Goal: Task Accomplishment & Management: Use online tool/utility

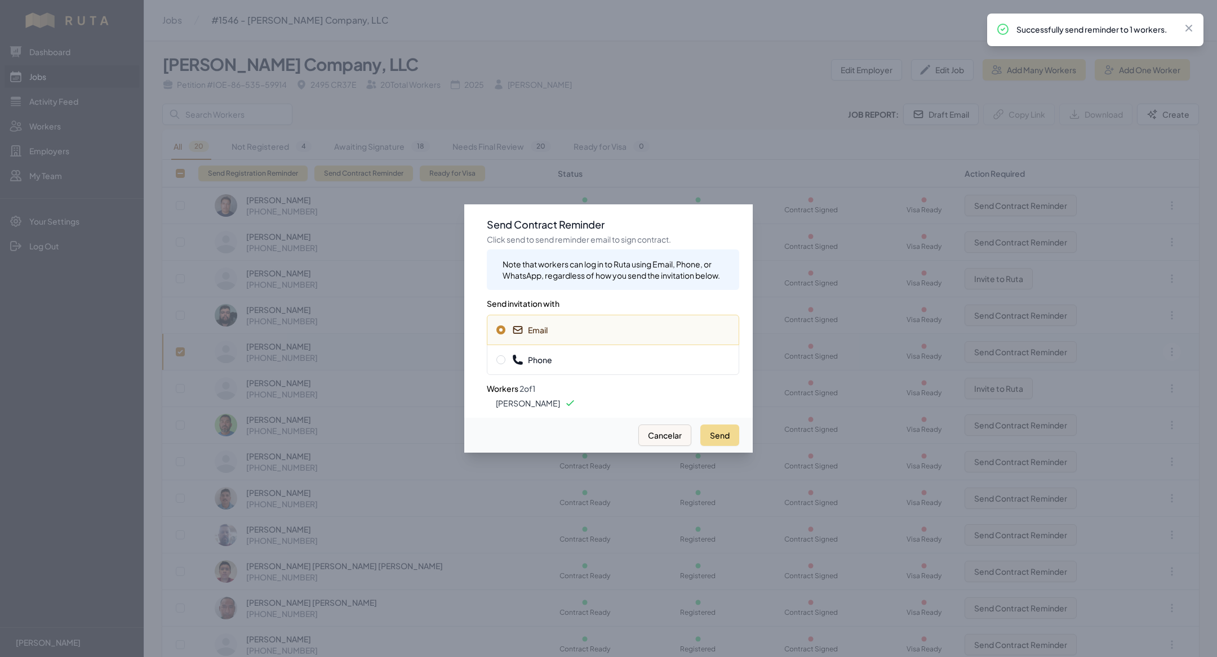
click at [373, 176] on div at bounding box center [608, 328] width 1217 height 657
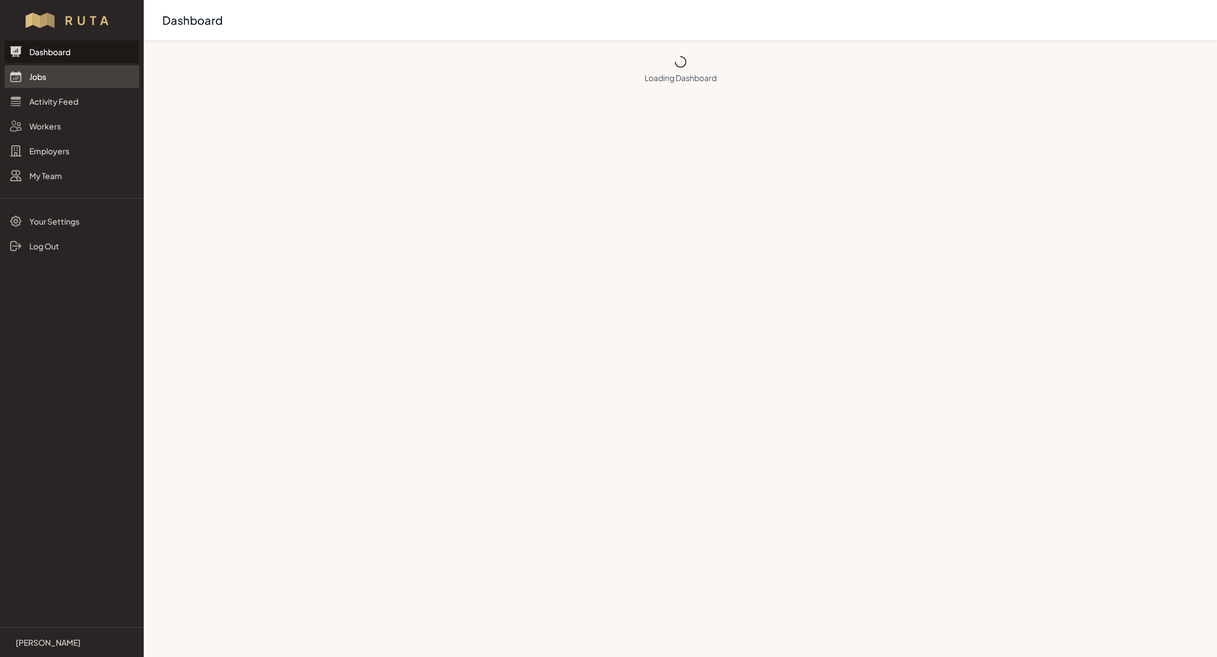
click at [89, 83] on link "Jobs" at bounding box center [72, 76] width 135 height 23
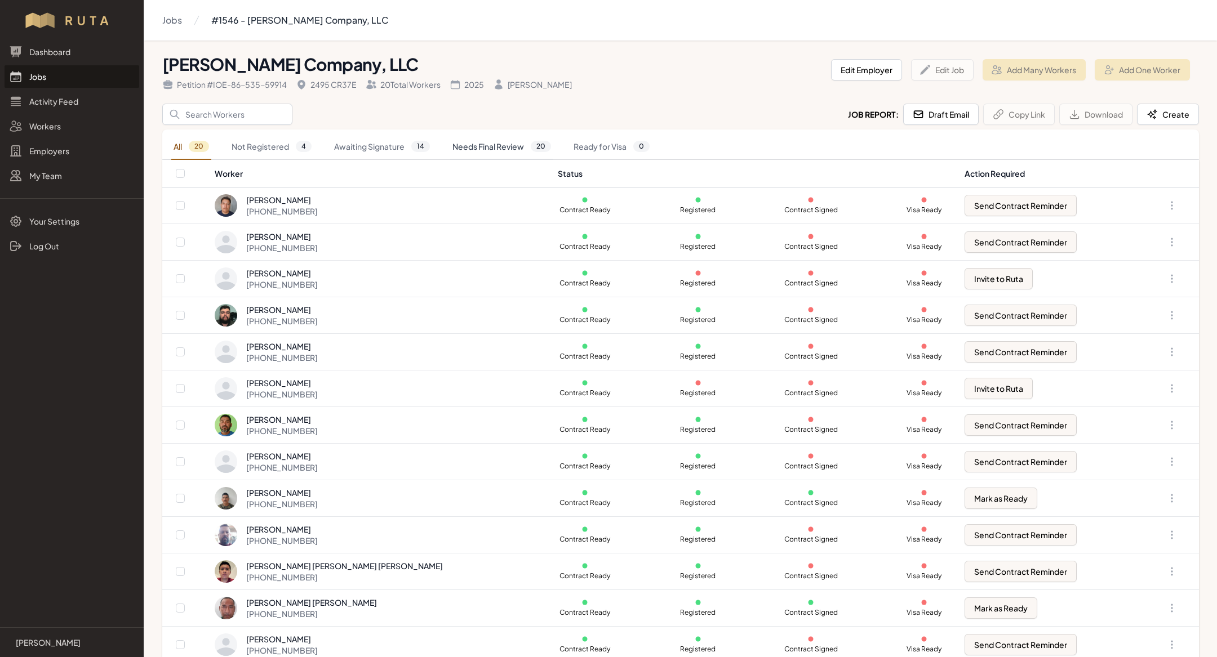
click at [457, 139] on link "Needs Final Review 20" at bounding box center [501, 147] width 103 height 26
click at [401, 139] on link "Awaiting Signature 14" at bounding box center [382, 147] width 100 height 26
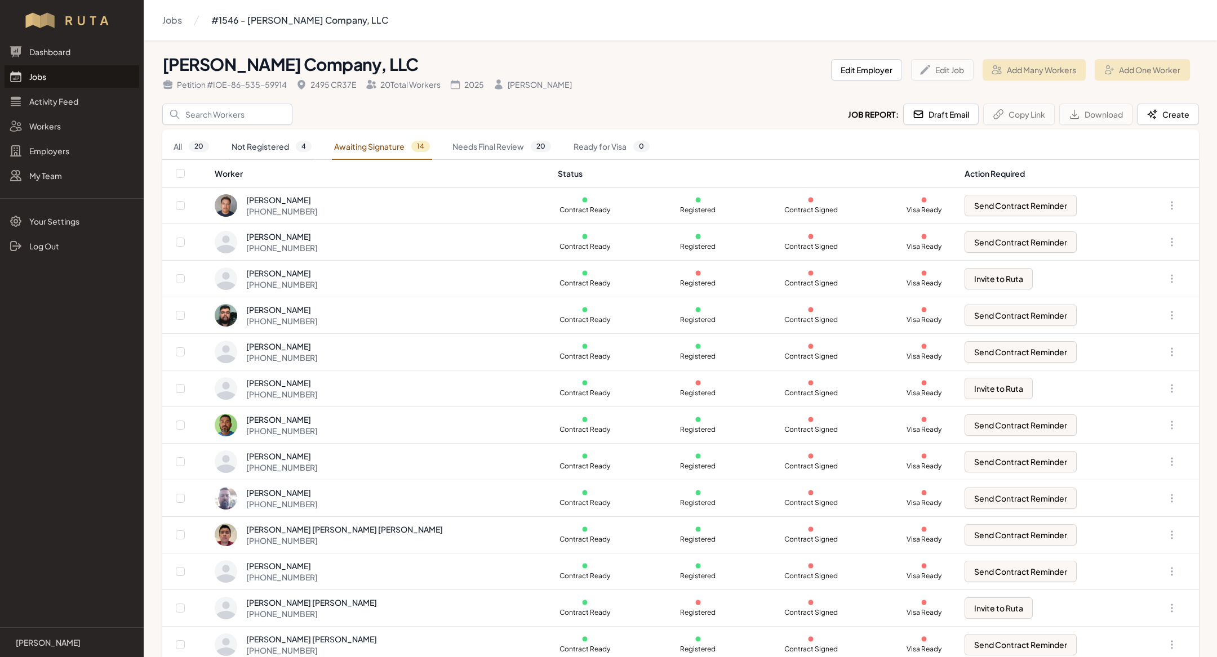
click at [269, 156] on link "Not Registered 4" at bounding box center [271, 147] width 85 height 26
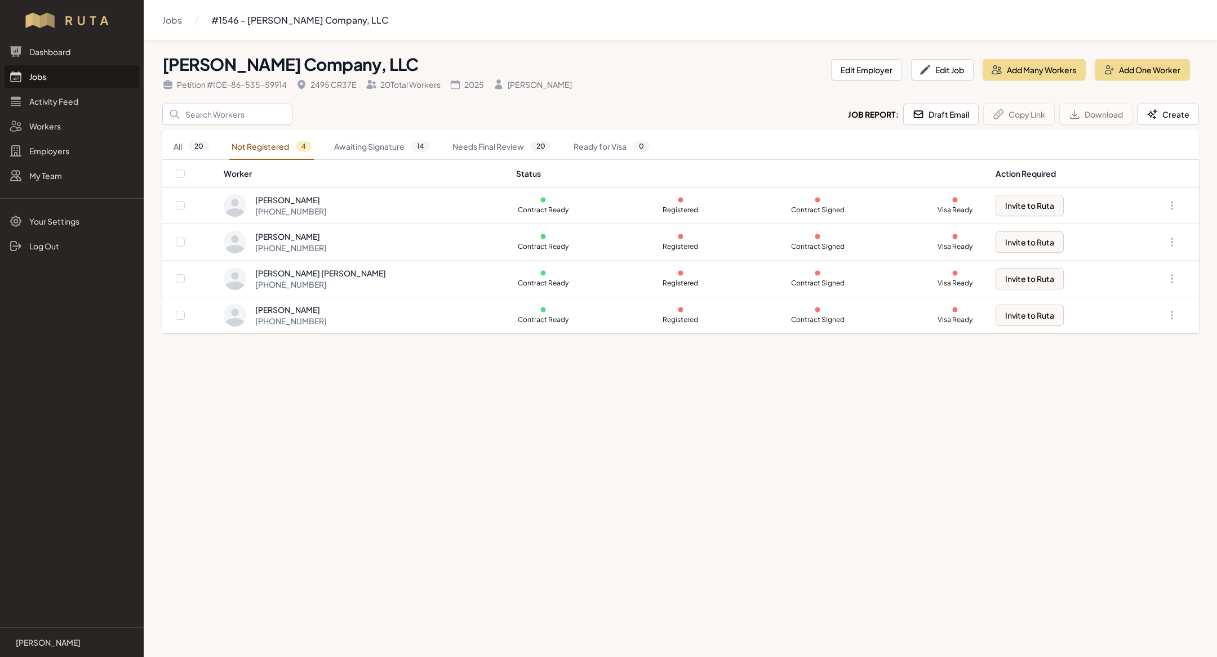
click at [67, 73] on link "Jobs" at bounding box center [72, 76] width 135 height 23
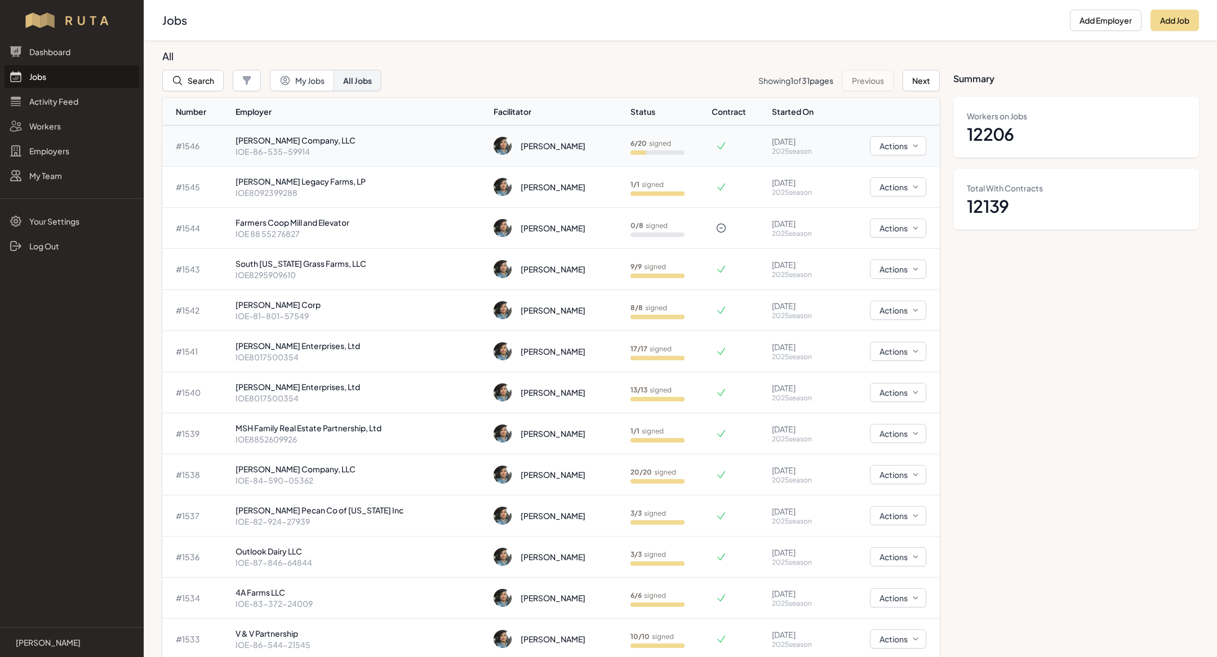
click at [292, 146] on p "IOE-86-535-59914" at bounding box center [360, 151] width 250 height 11
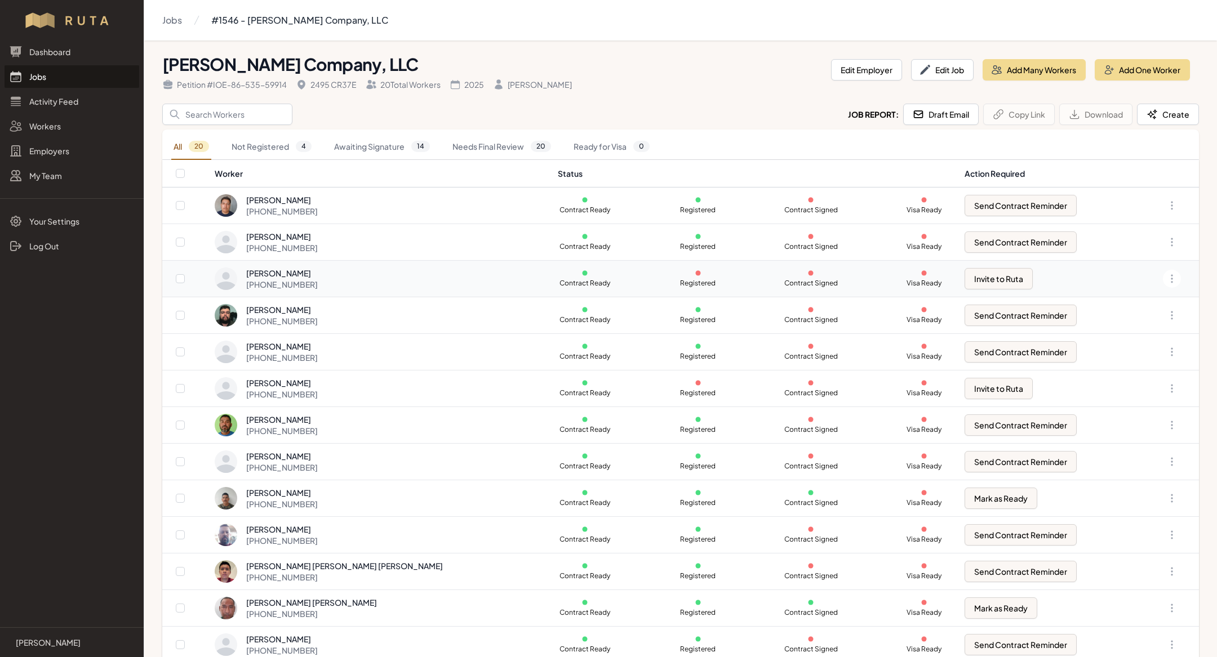
scroll to position [9, 0]
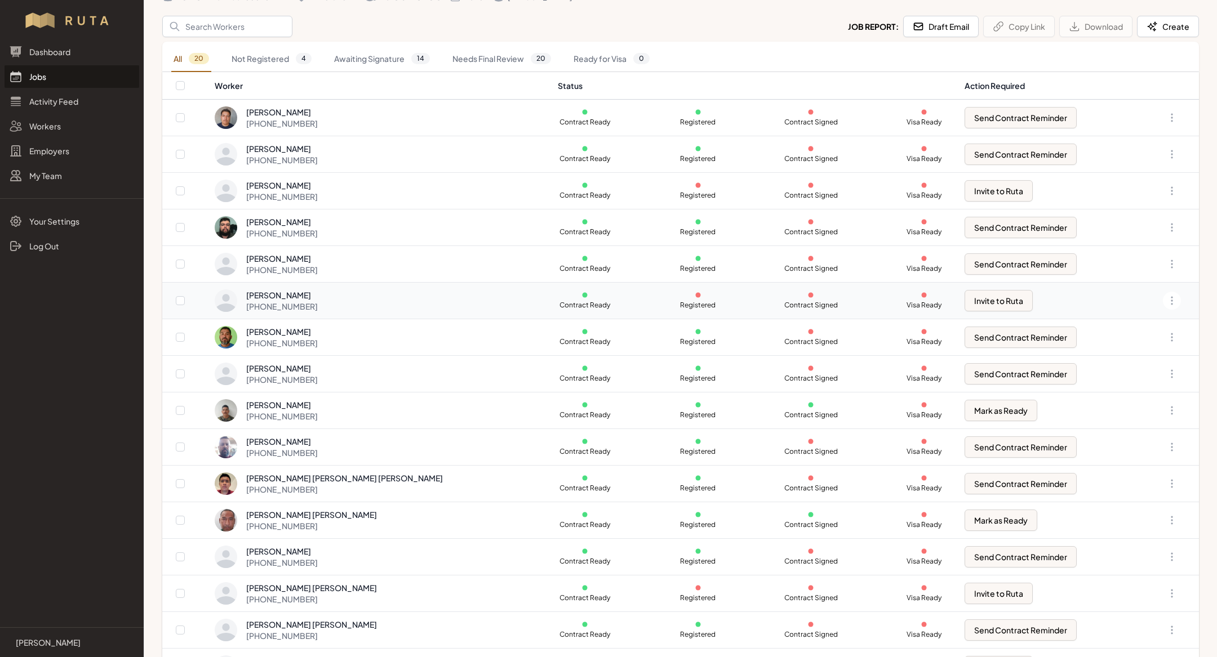
scroll to position [88, 0]
click at [67, 72] on link "Jobs" at bounding box center [72, 76] width 135 height 23
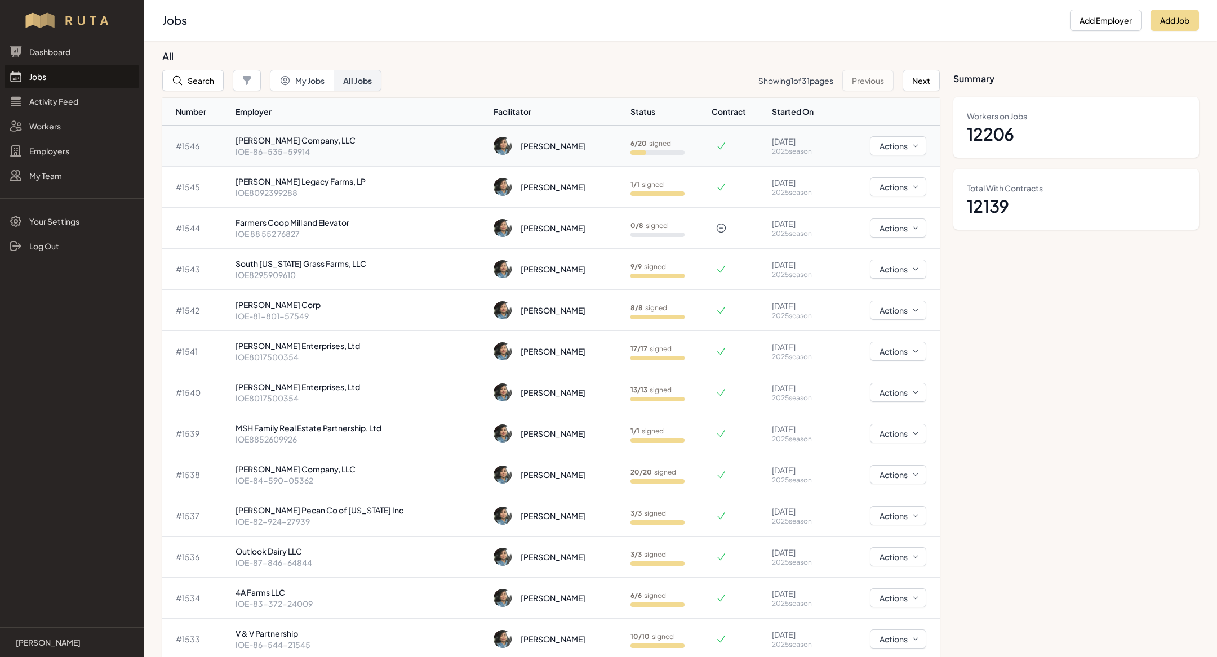
click at [326, 150] on p "IOE-86-535-59914" at bounding box center [360, 151] width 250 height 11
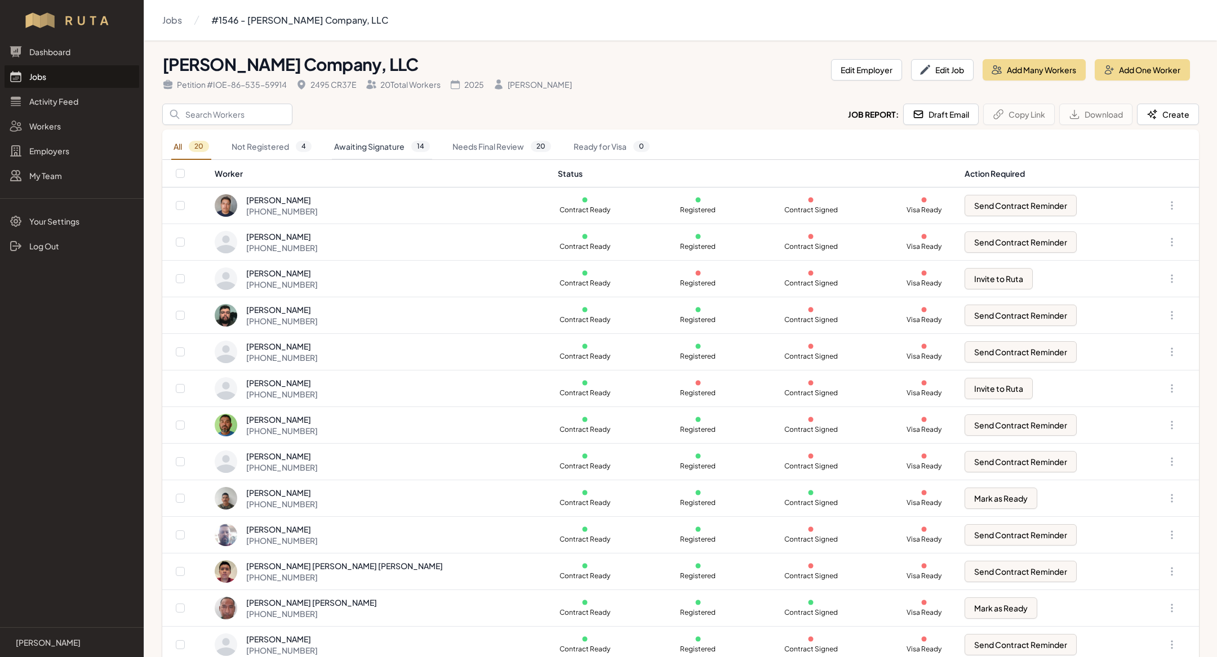
click at [392, 145] on link "Awaiting Signature 14" at bounding box center [382, 147] width 100 height 26
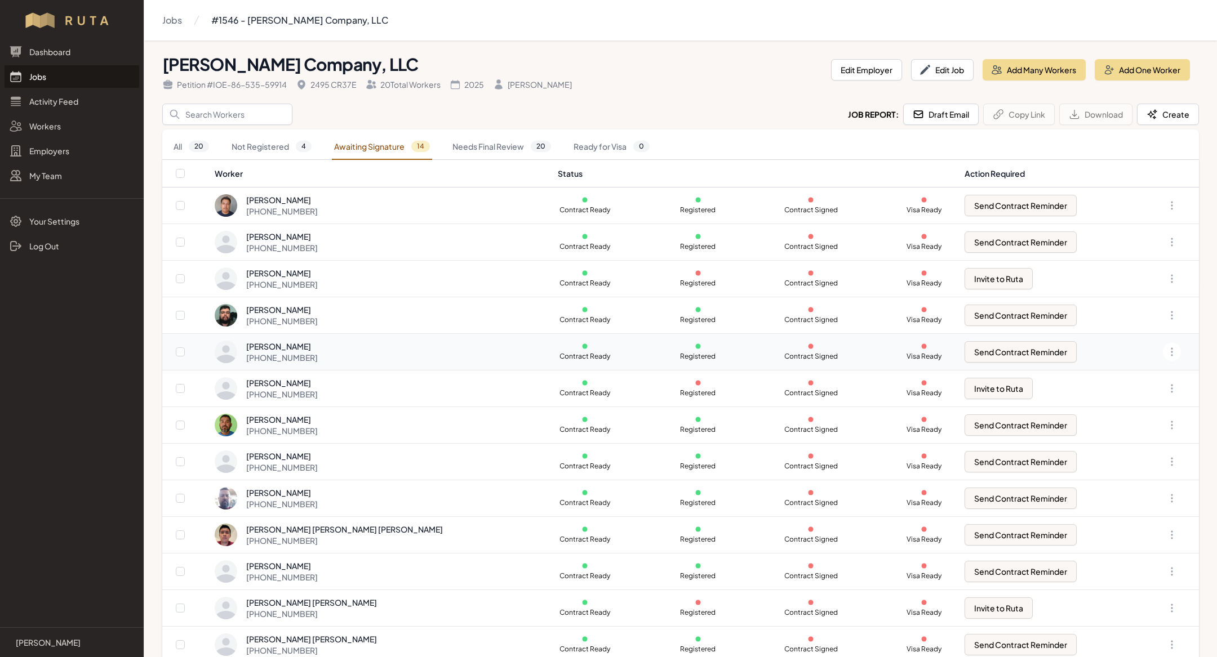
scroll to position [48, 0]
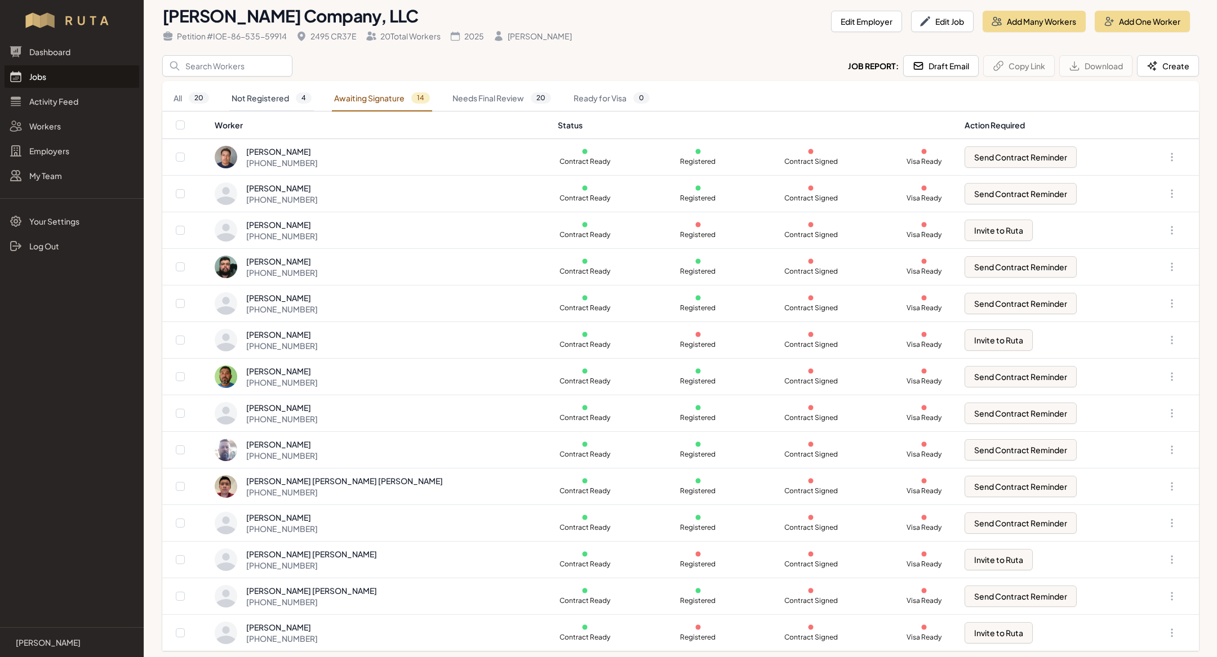
click at [274, 95] on link "Not Registered 4" at bounding box center [271, 99] width 85 height 26
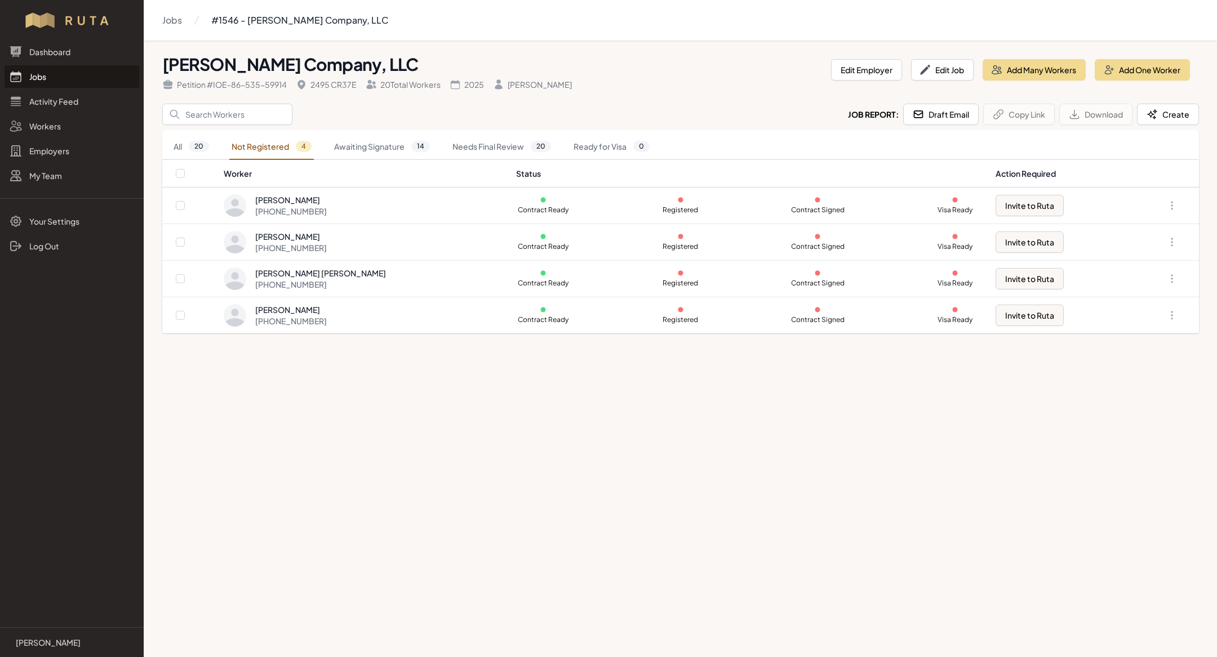
click at [349, 99] on header "[PERSON_NAME] Company, LLC Petition # IOE-86-535-59914 2495 CR37E 20 Total Work…" at bounding box center [680, 77] width 1037 height 54
click at [361, 160] on th "Worker" at bounding box center [366, 174] width 286 height 28
click at [371, 139] on link "Awaiting Signature 14" at bounding box center [382, 147] width 100 height 26
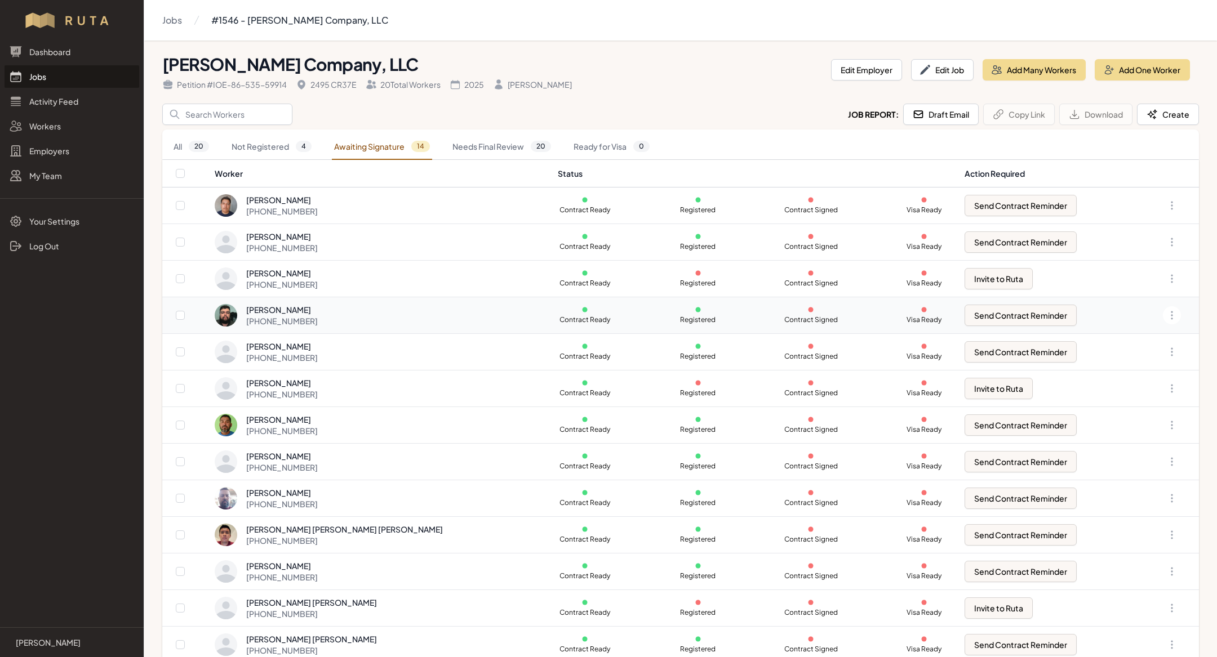
scroll to position [48, 0]
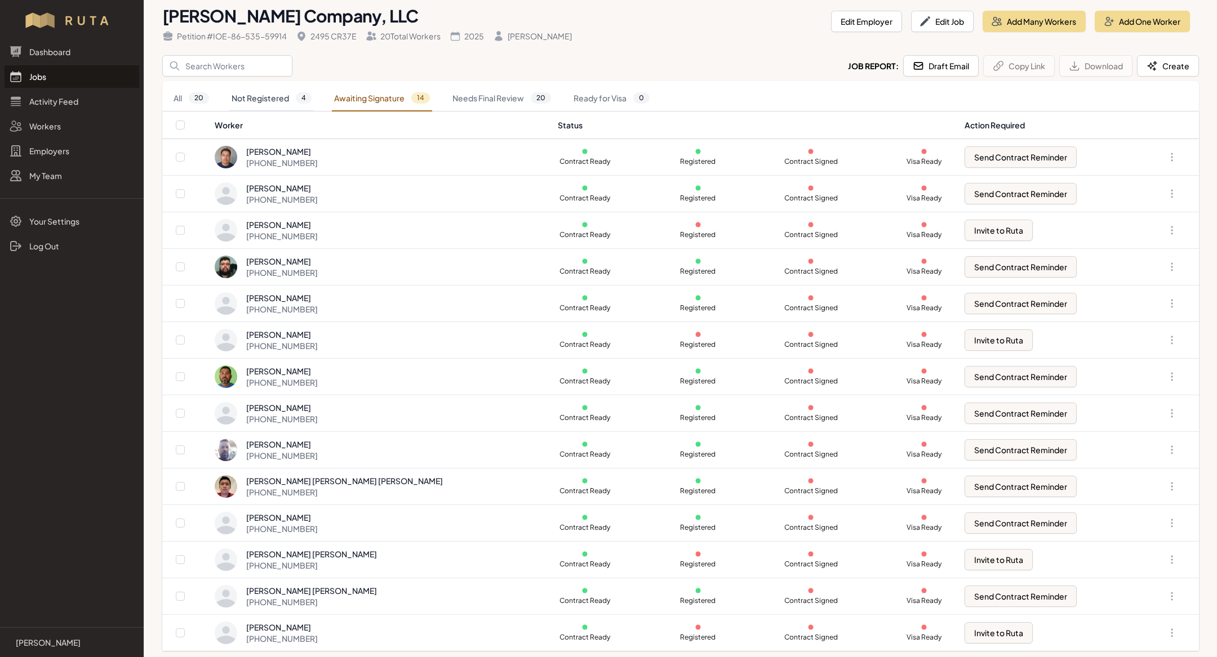
click at [294, 100] on link "Not Registered 4" at bounding box center [271, 99] width 85 height 26
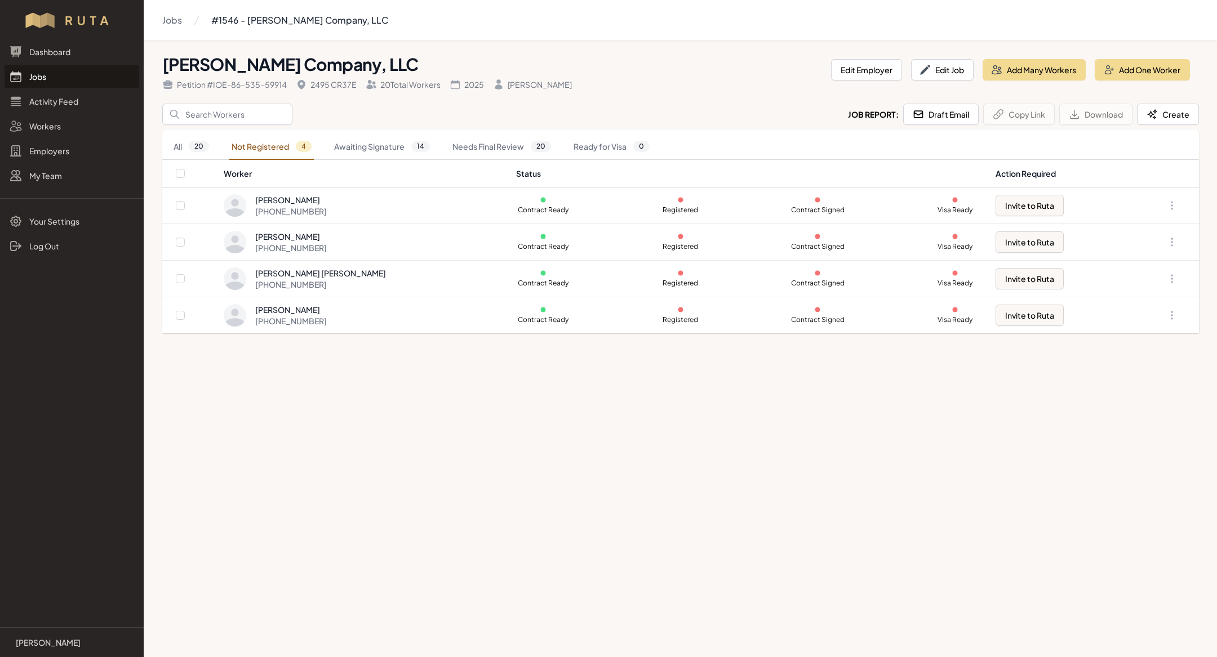
scroll to position [0, 0]
click at [189, 150] on link "All 20" at bounding box center [191, 147] width 40 height 26
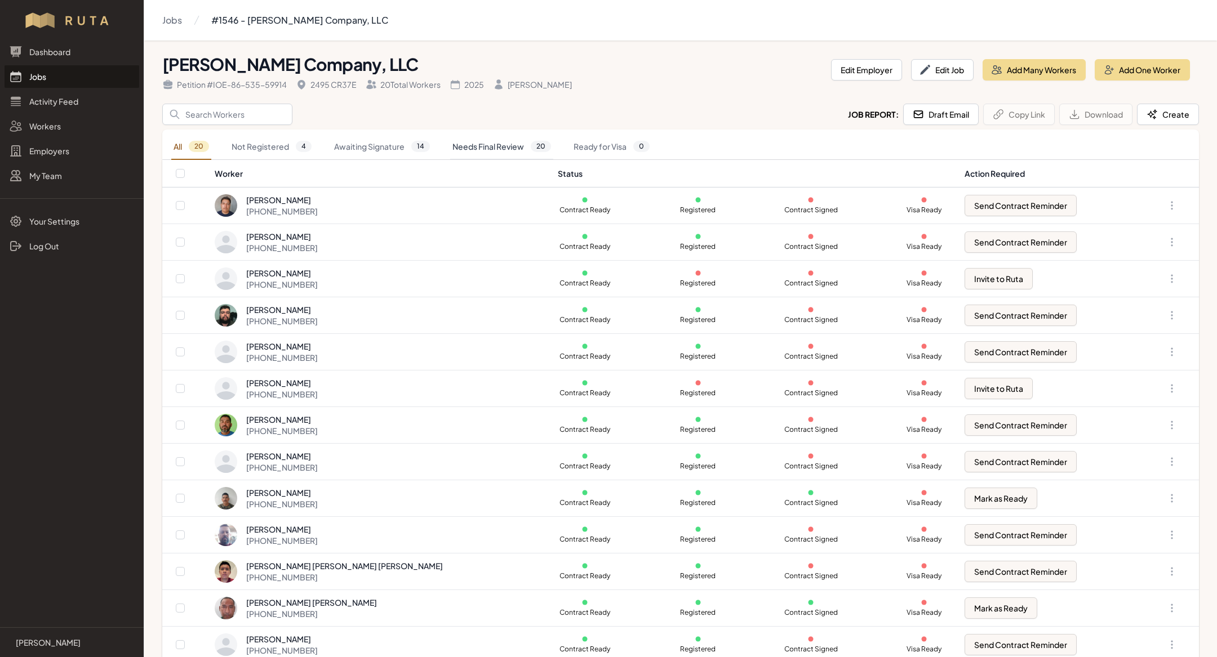
click at [460, 156] on link "Needs Final Review 20" at bounding box center [501, 147] width 103 height 26
click at [385, 147] on link "Awaiting Signature 14" at bounding box center [382, 147] width 100 height 26
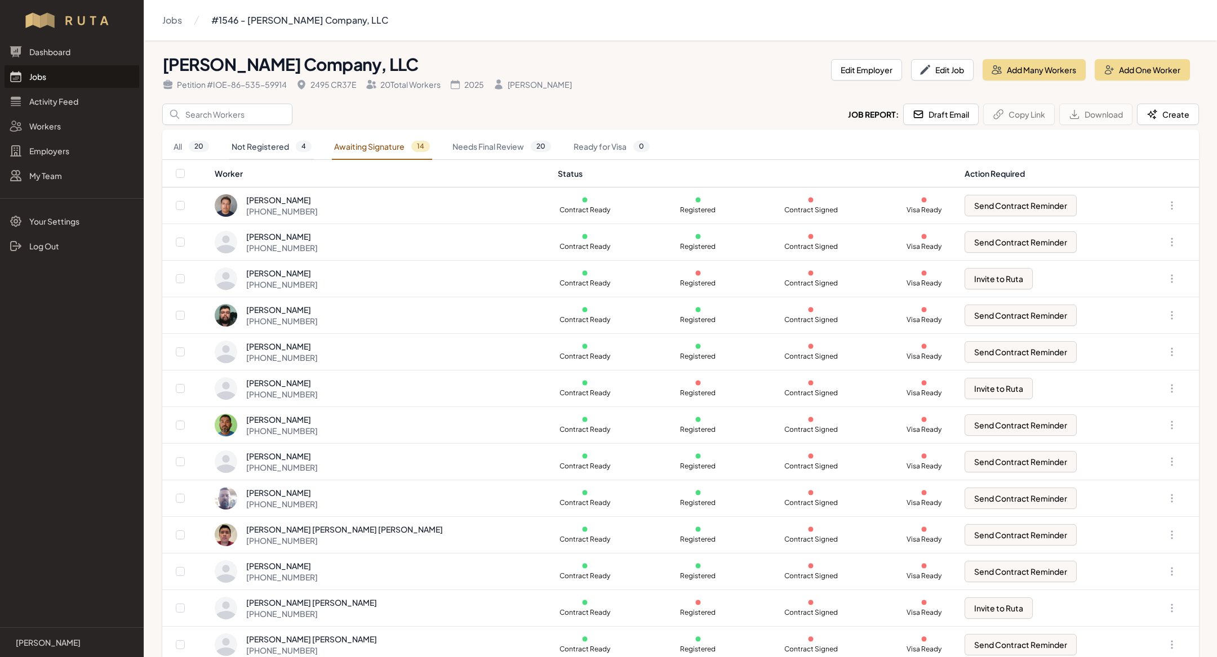
click at [264, 147] on link "Not Registered 4" at bounding box center [271, 147] width 85 height 26
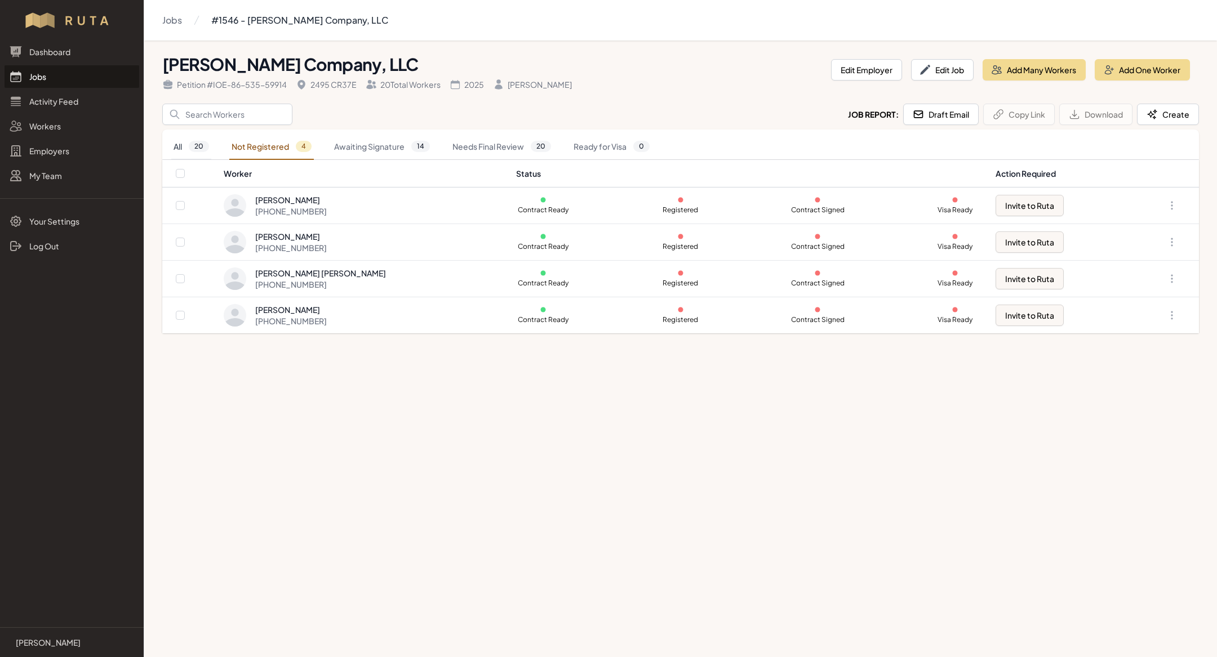
click at [189, 146] on span "20" at bounding box center [199, 146] width 20 height 11
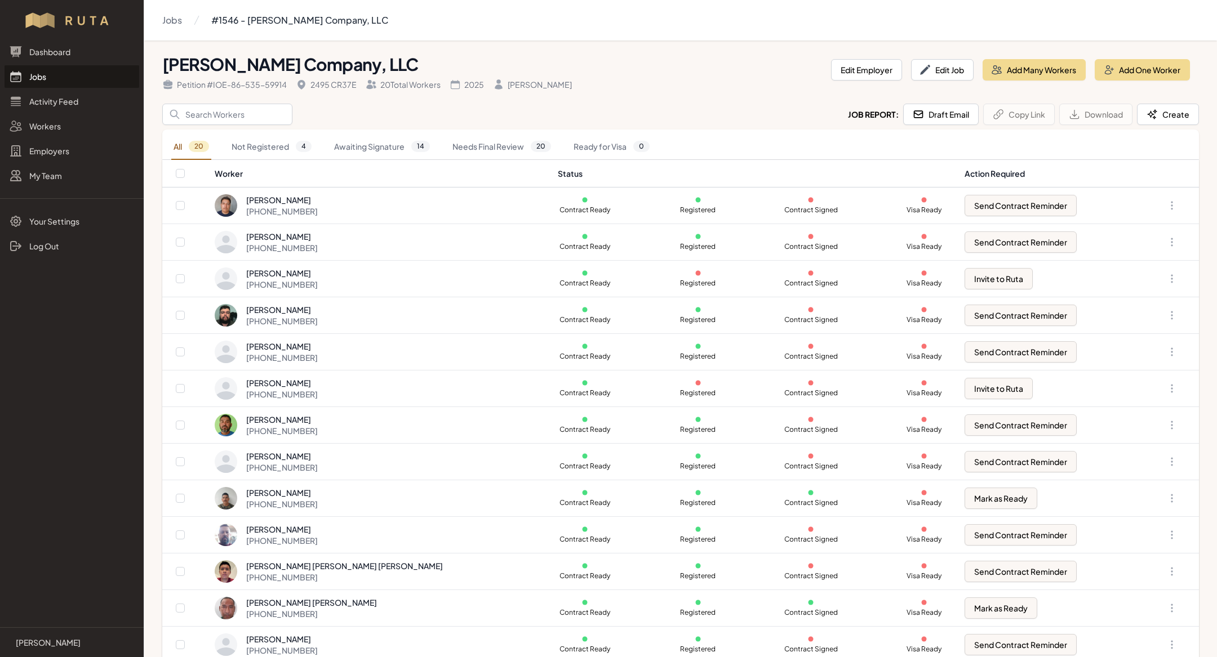
click at [70, 73] on link "Jobs" at bounding box center [72, 76] width 135 height 23
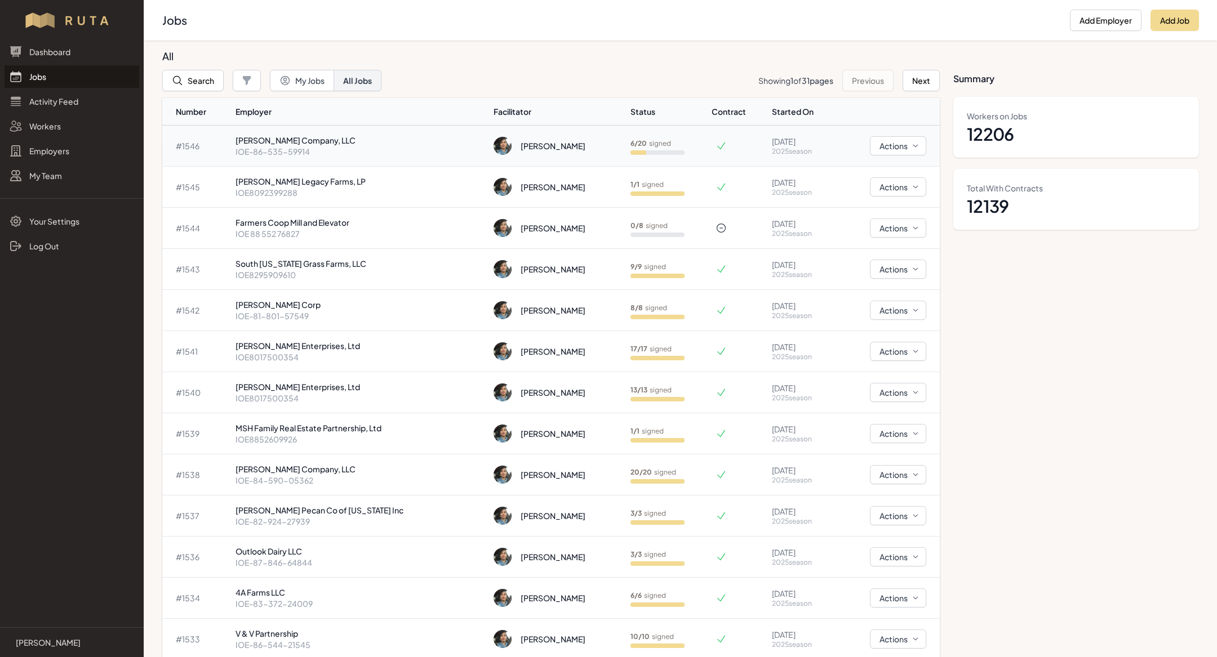
click at [279, 155] on p "IOE-86-535-59914" at bounding box center [360, 151] width 250 height 11
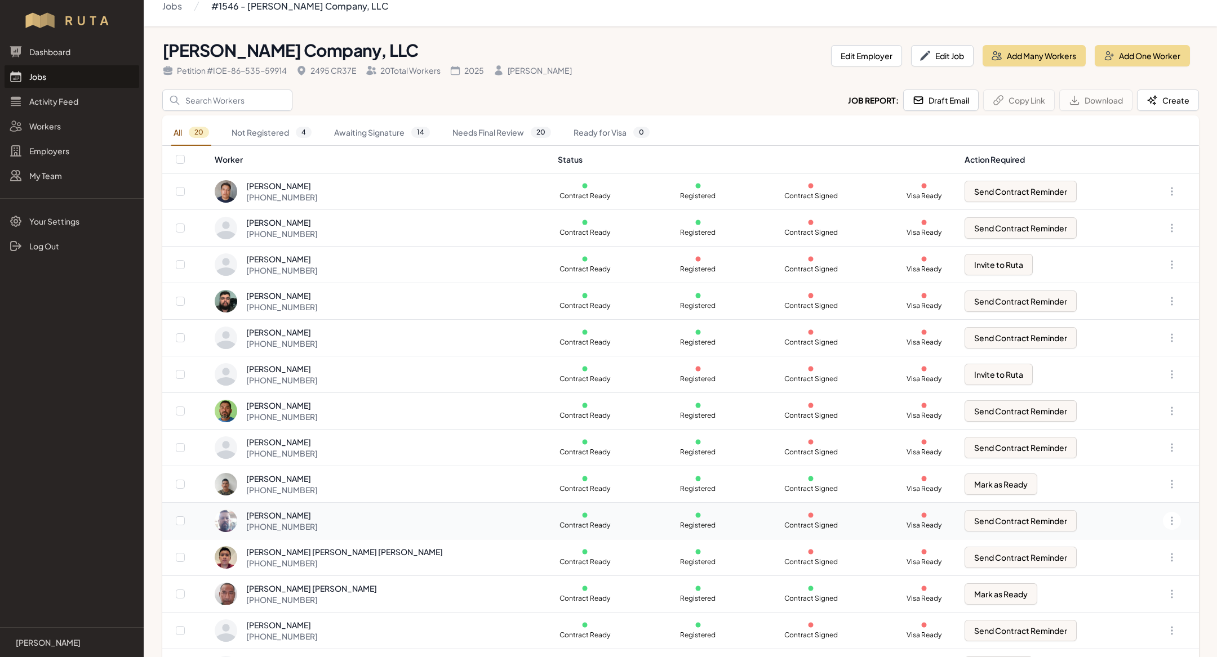
scroll to position [23, 0]
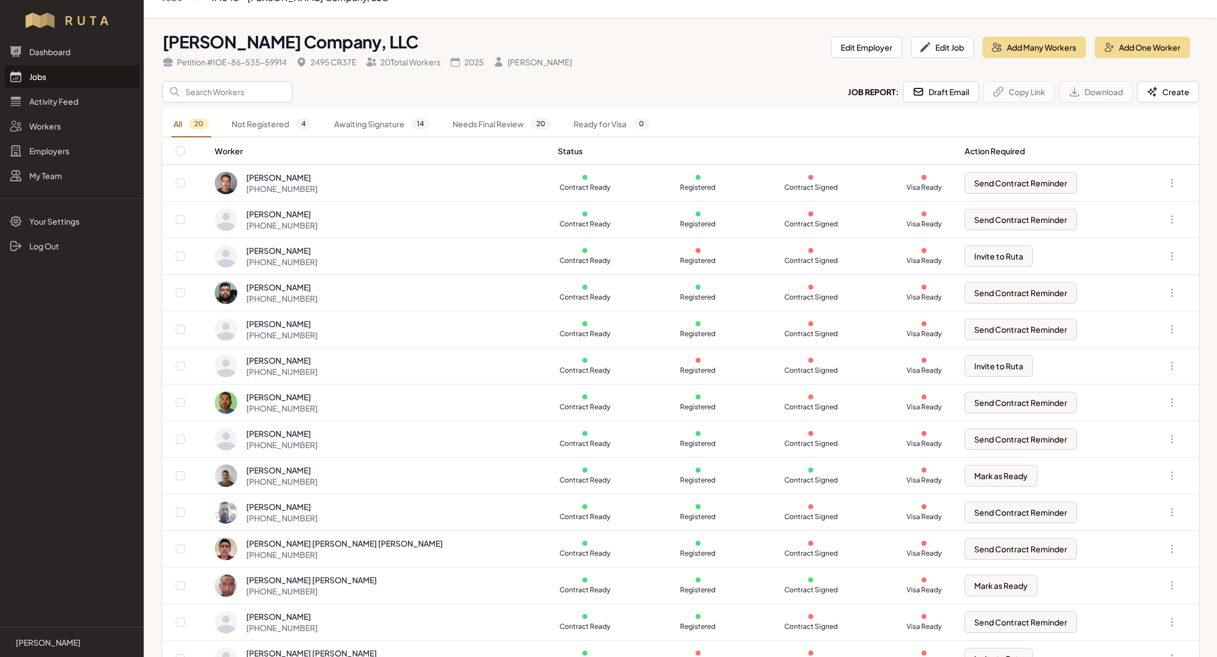
click at [64, 85] on link "Jobs" at bounding box center [72, 76] width 135 height 23
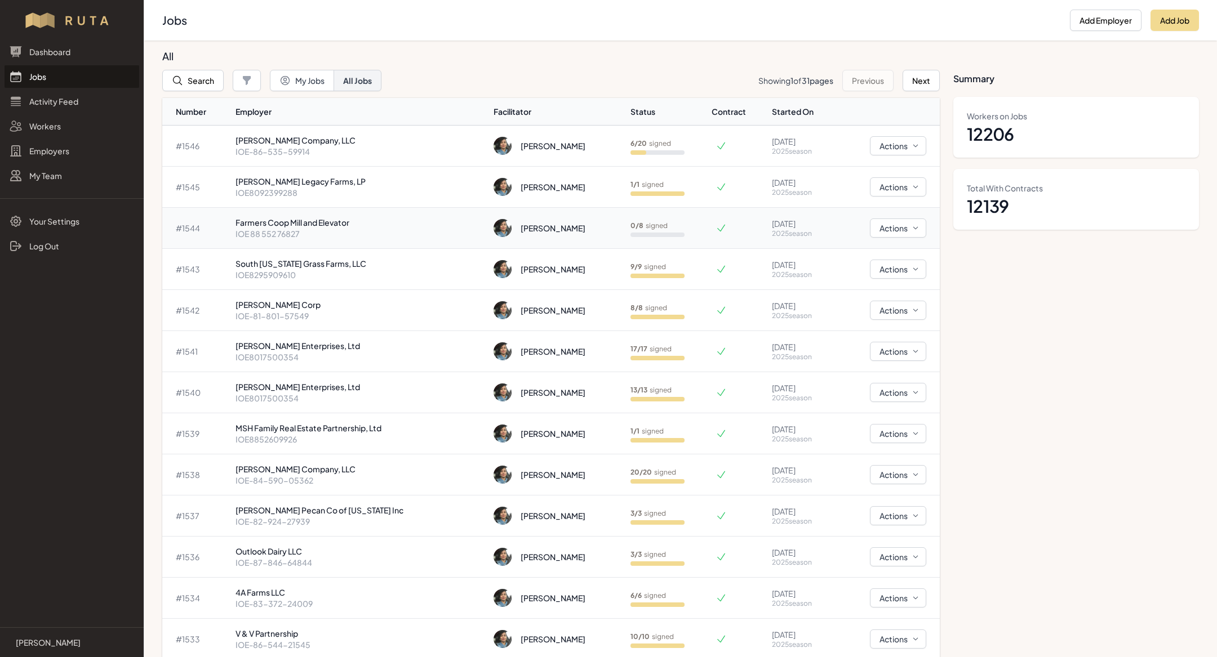
click at [429, 221] on p "Farmers Coop Mill and Elevator" at bounding box center [360, 222] width 250 height 11
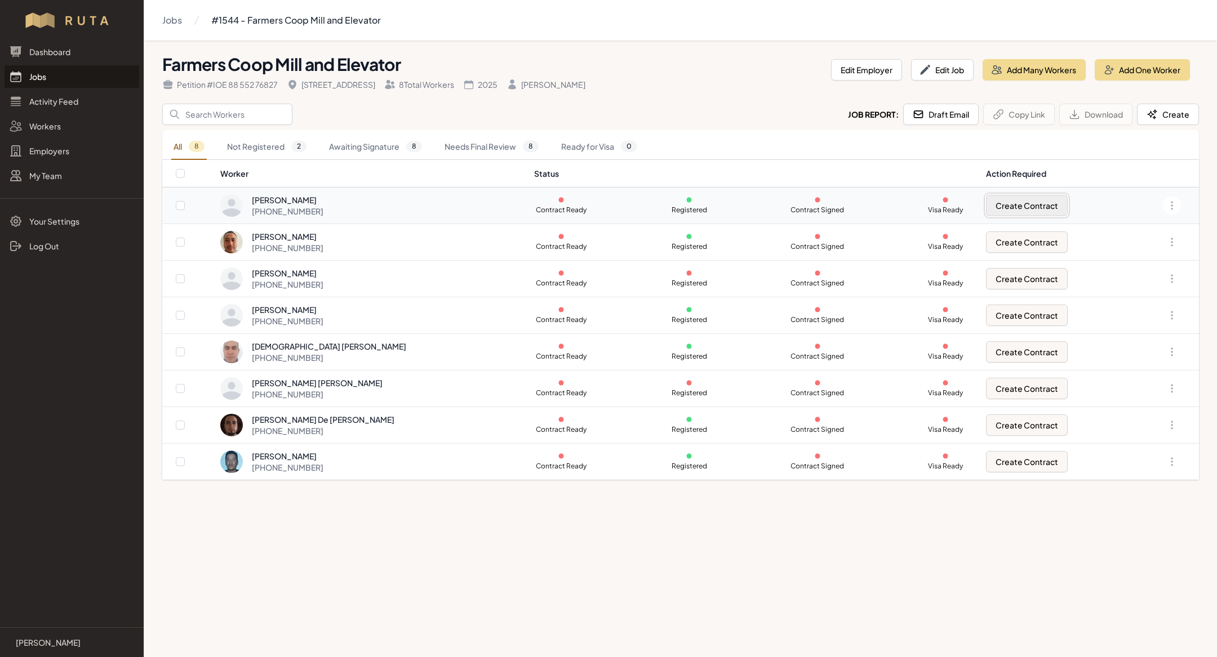
click at [1013, 208] on button "Create Contract" at bounding box center [1027, 205] width 82 height 21
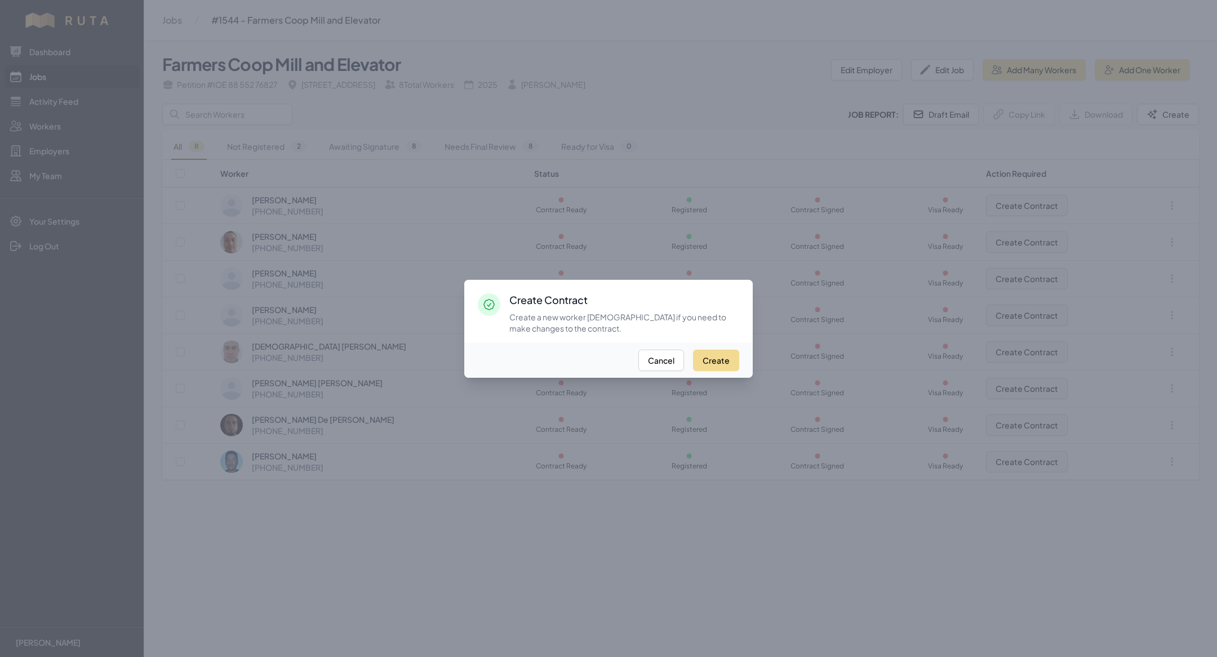
click at [1070, 473] on div at bounding box center [608, 328] width 1217 height 657
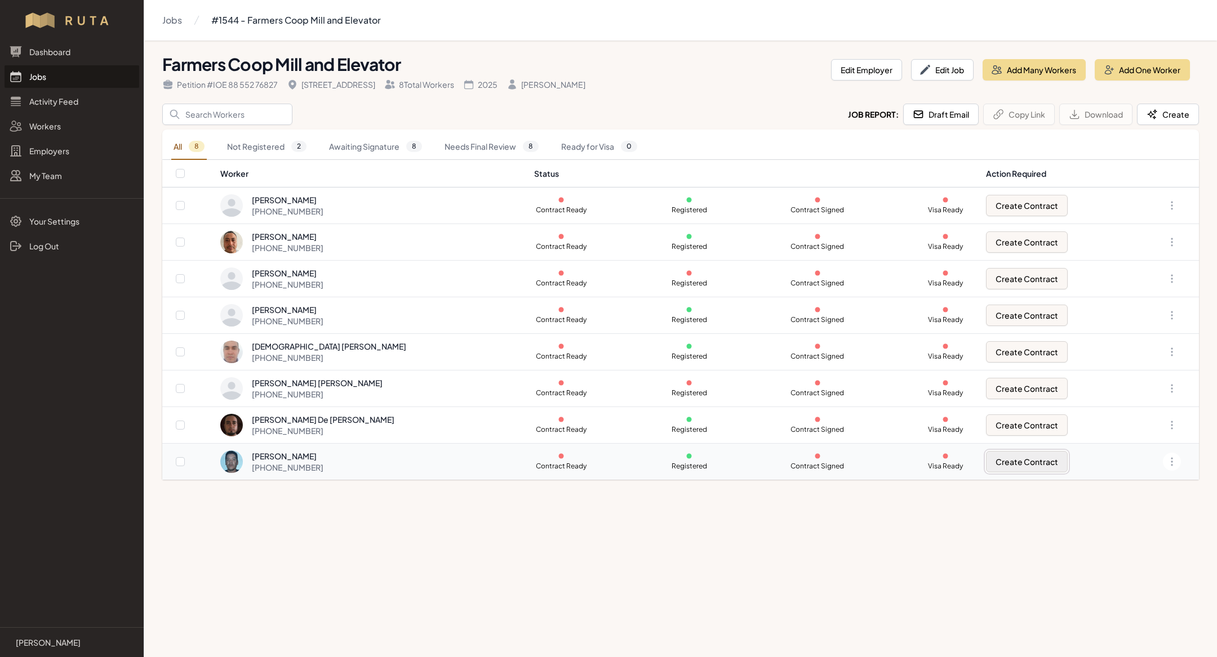
click at [1010, 459] on button "Create Contract" at bounding box center [1027, 461] width 82 height 21
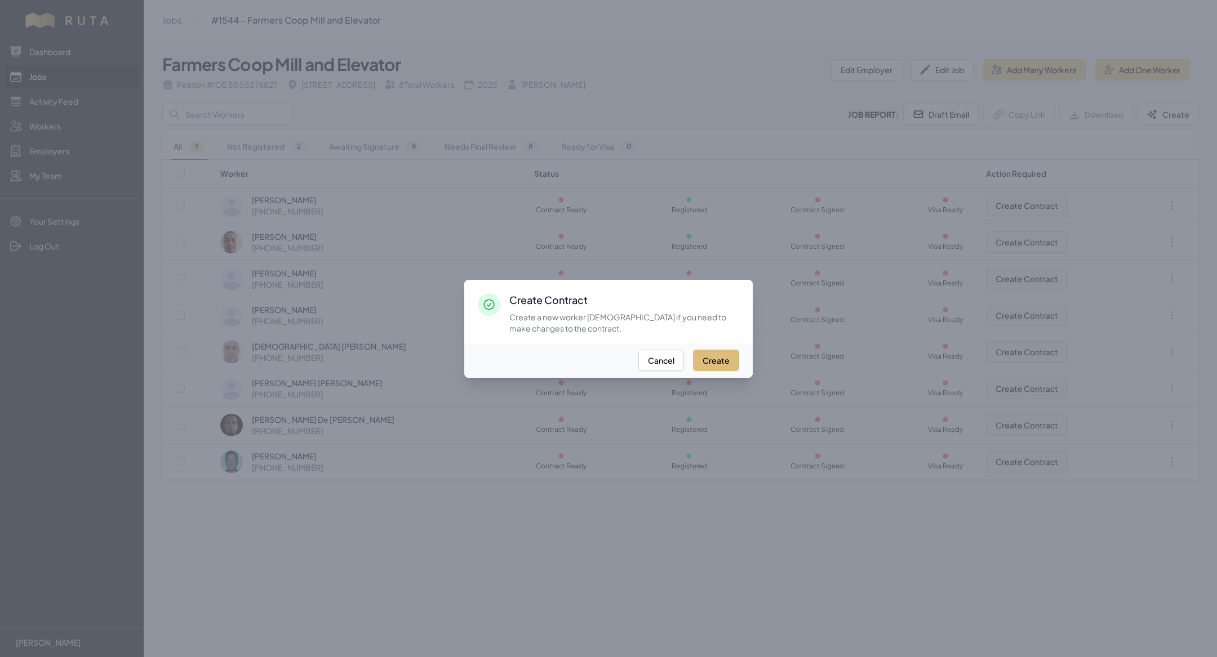
click at [716, 350] on button "Create" at bounding box center [716, 360] width 46 height 21
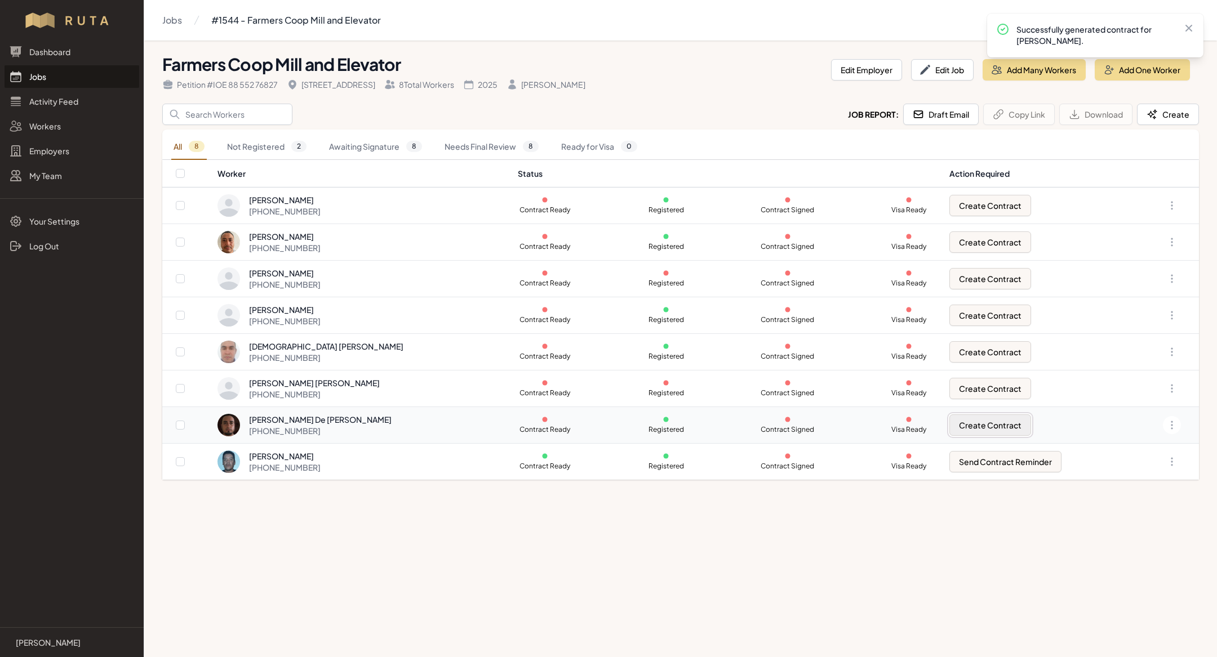
click at [999, 429] on button "Create Contract" at bounding box center [990, 425] width 82 height 21
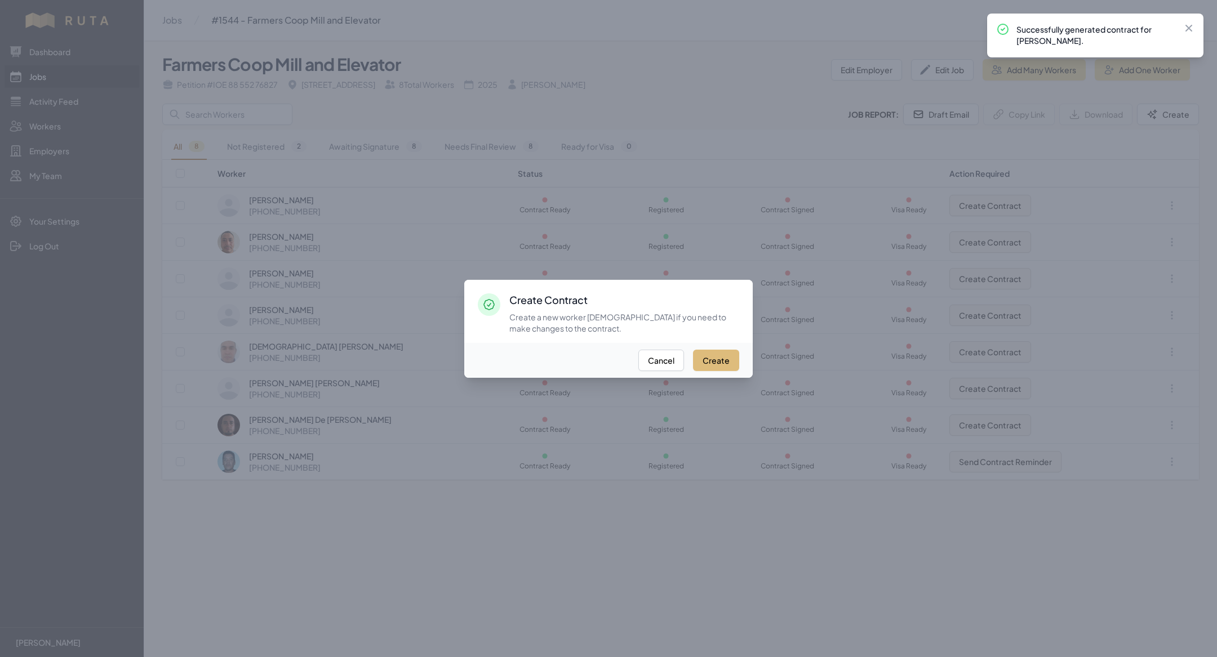
click at [729, 363] on button "Create" at bounding box center [716, 360] width 46 height 21
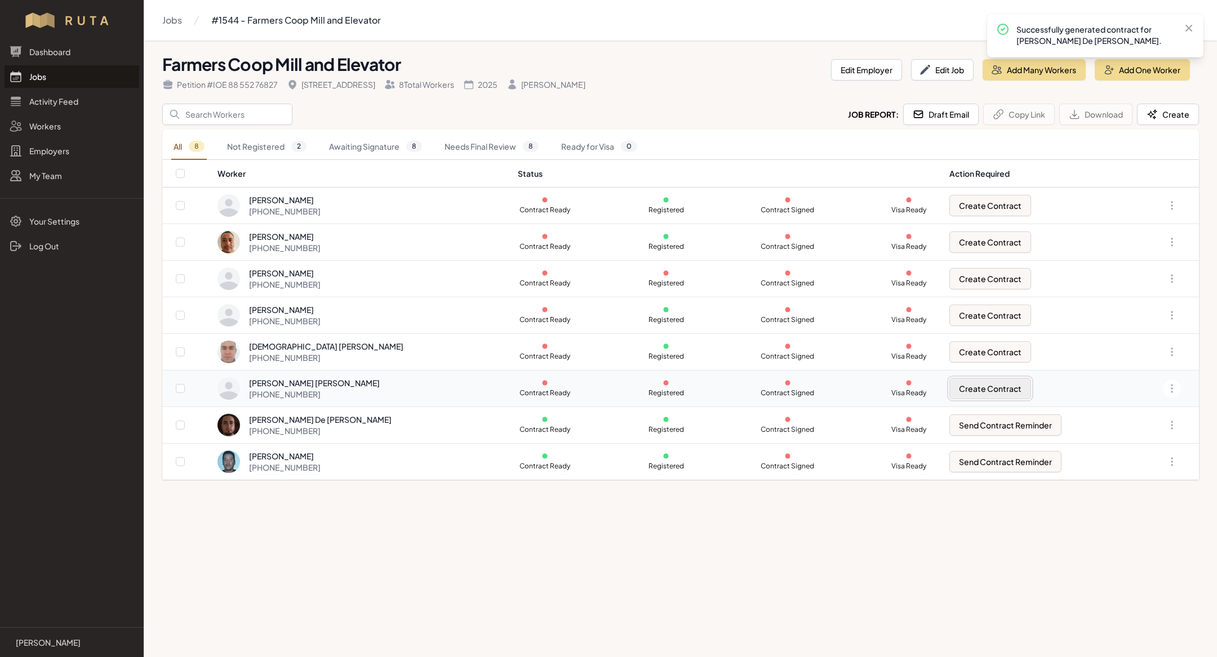
click at [992, 390] on button "Create Contract" at bounding box center [990, 388] width 82 height 21
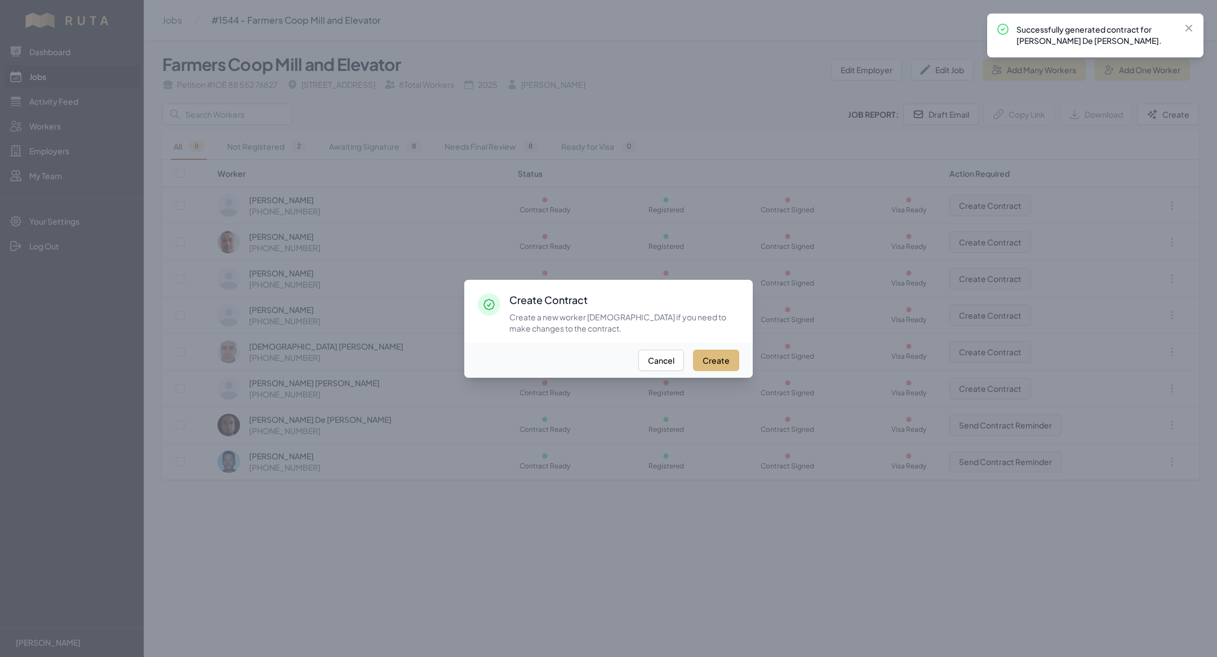
click at [730, 364] on button "Create" at bounding box center [716, 360] width 46 height 21
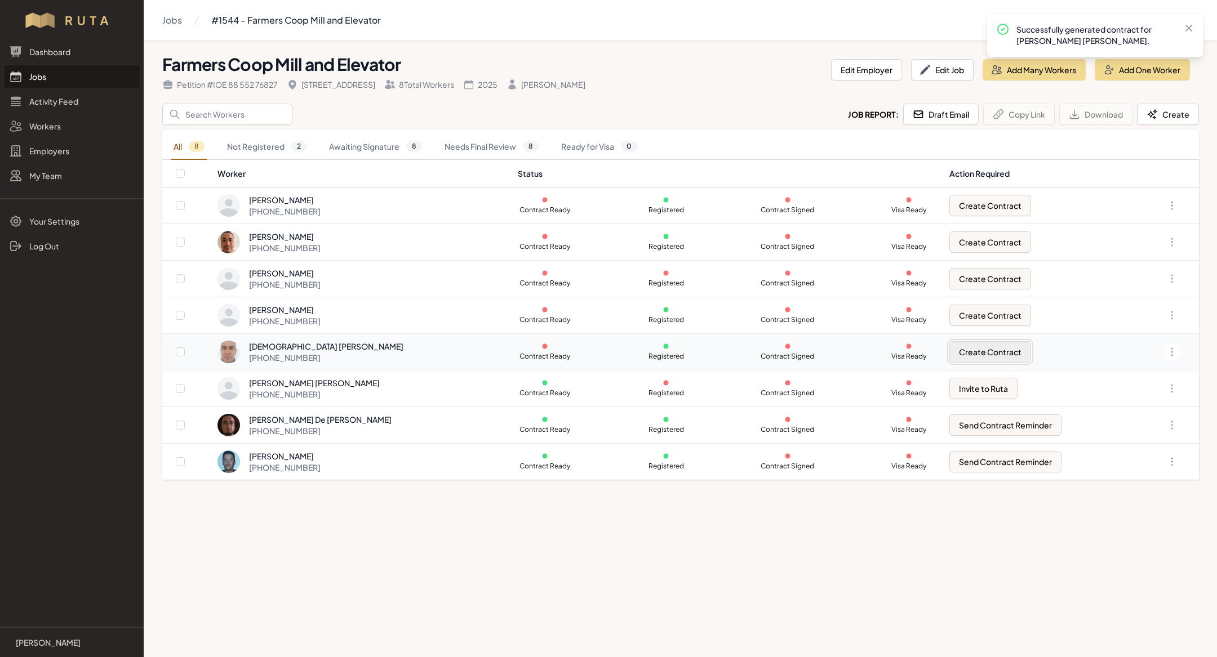
click at [967, 349] on button "Create Contract" at bounding box center [990, 351] width 82 height 21
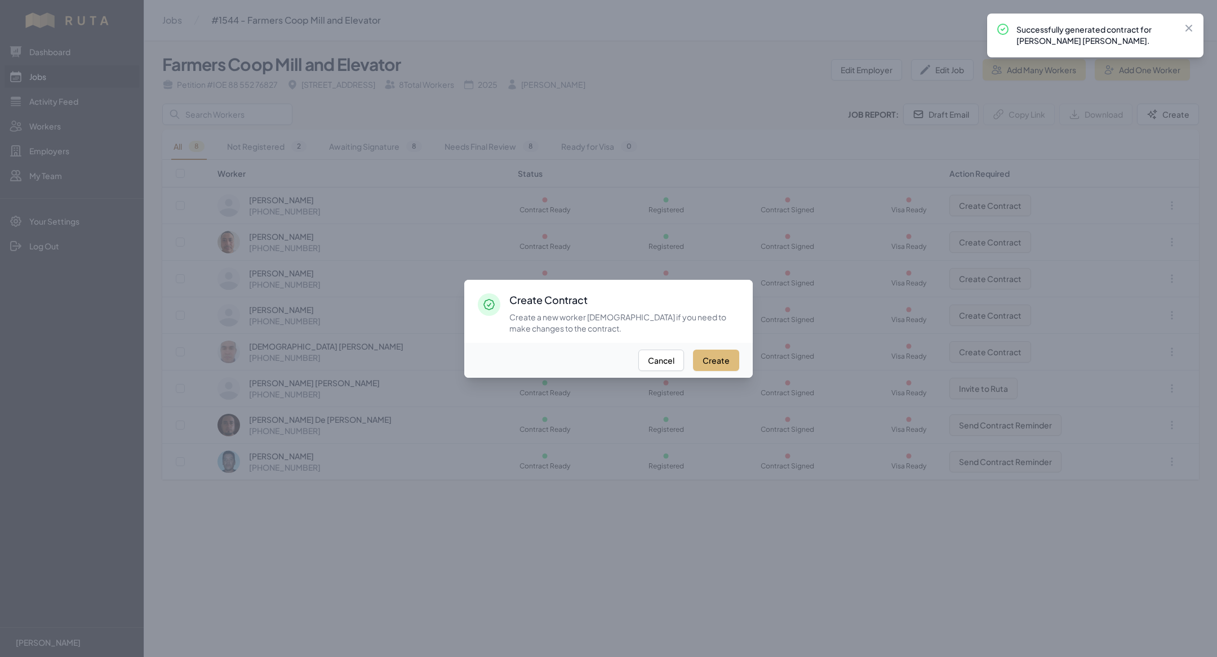
click at [718, 358] on button "Create" at bounding box center [716, 360] width 46 height 21
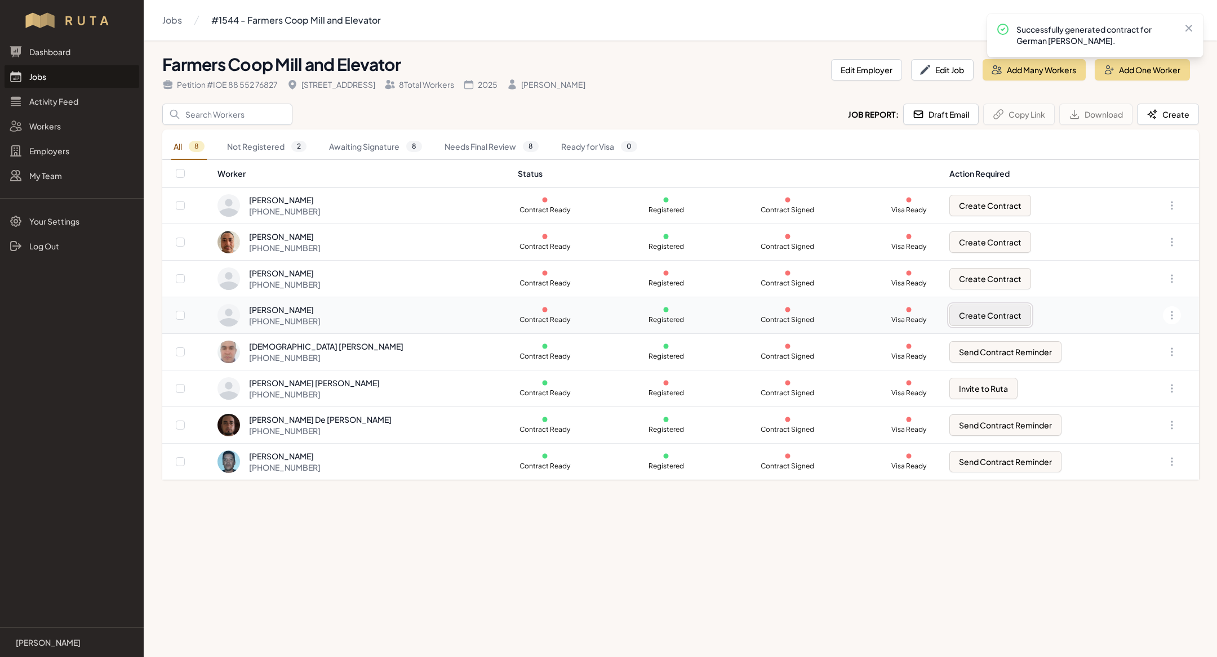
click at [977, 313] on button "Create Contract" at bounding box center [990, 315] width 82 height 21
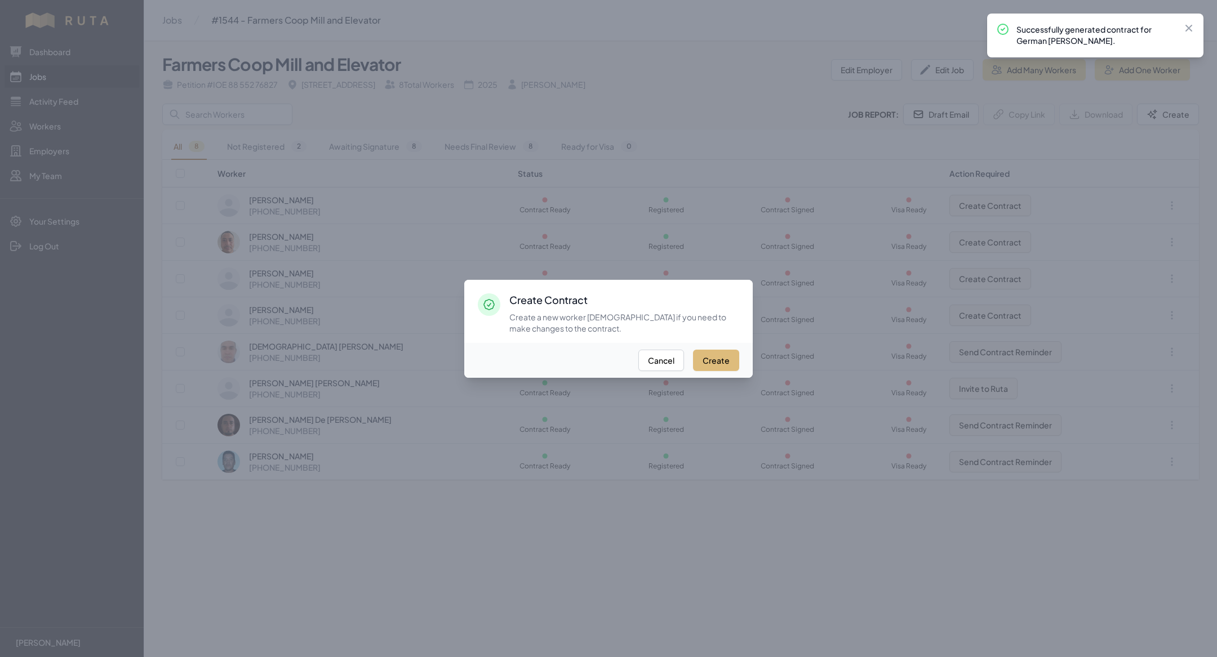
click at [711, 357] on button "Create" at bounding box center [716, 360] width 46 height 21
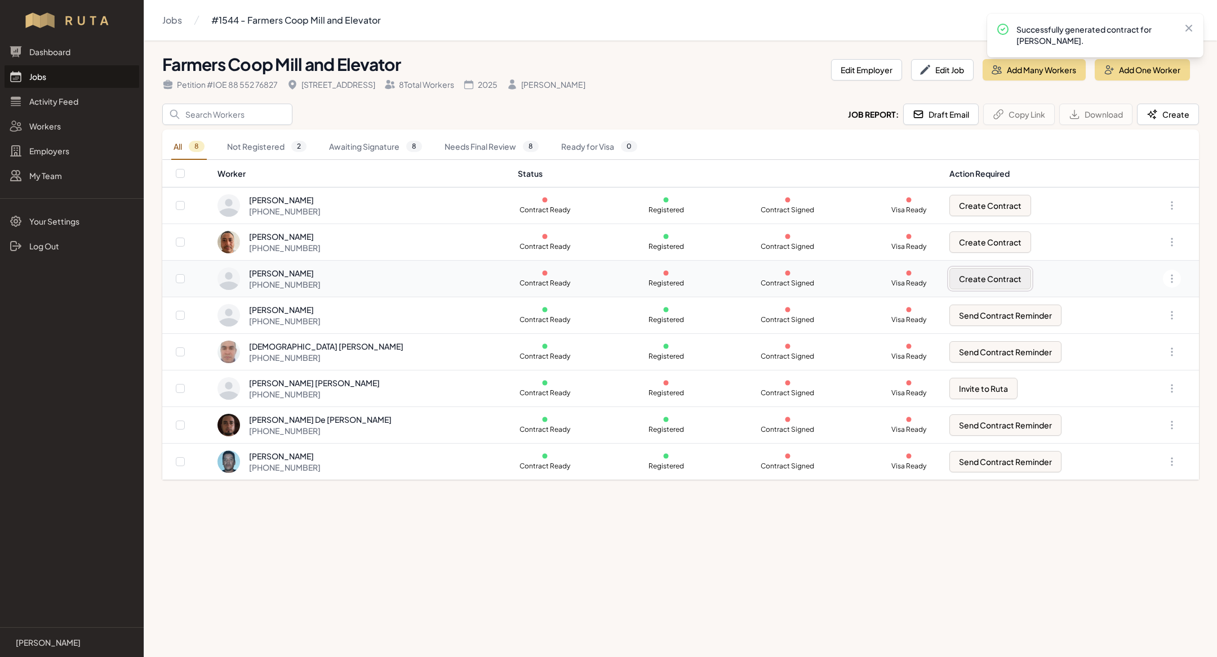
click at [972, 276] on button "Create Contract" at bounding box center [990, 278] width 82 height 21
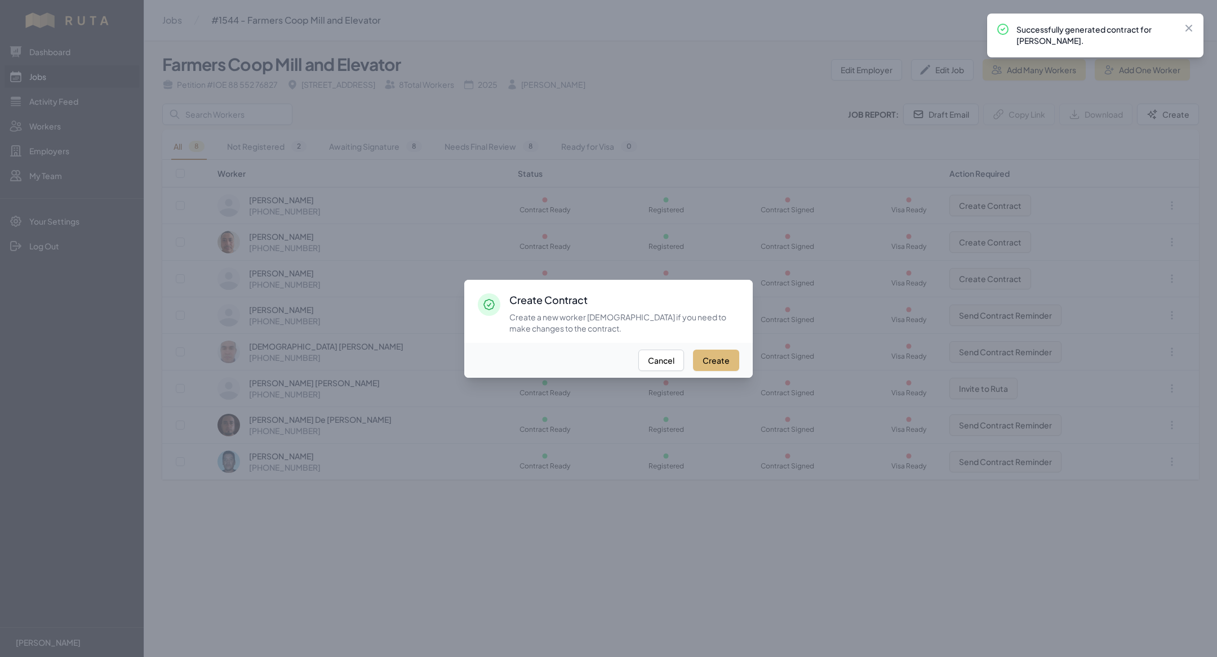
click at [722, 357] on button "Create" at bounding box center [716, 360] width 46 height 21
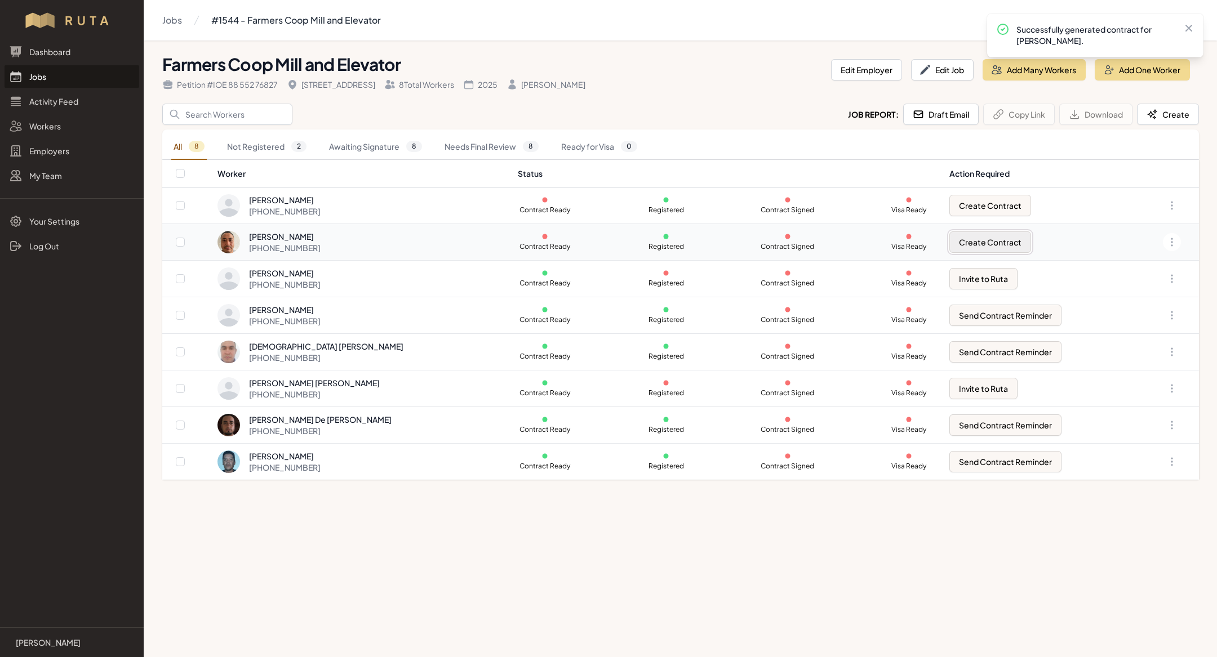
click at [989, 239] on button "Create Contract" at bounding box center [990, 242] width 82 height 21
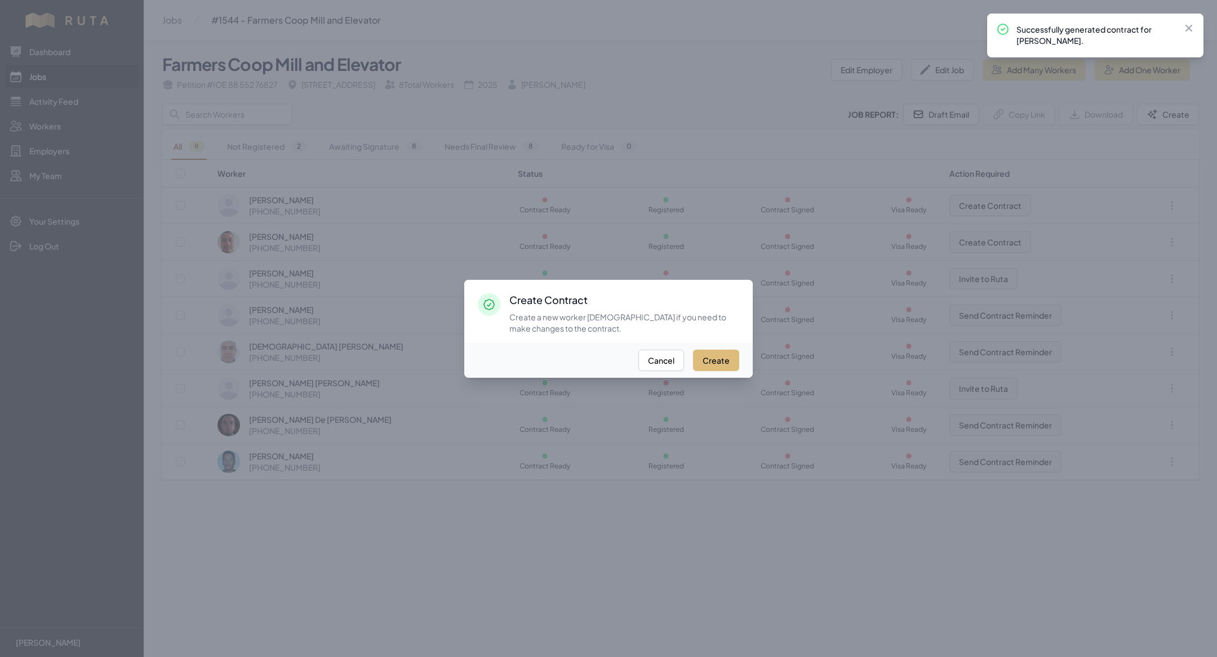
click at [728, 353] on button "Create" at bounding box center [716, 360] width 46 height 21
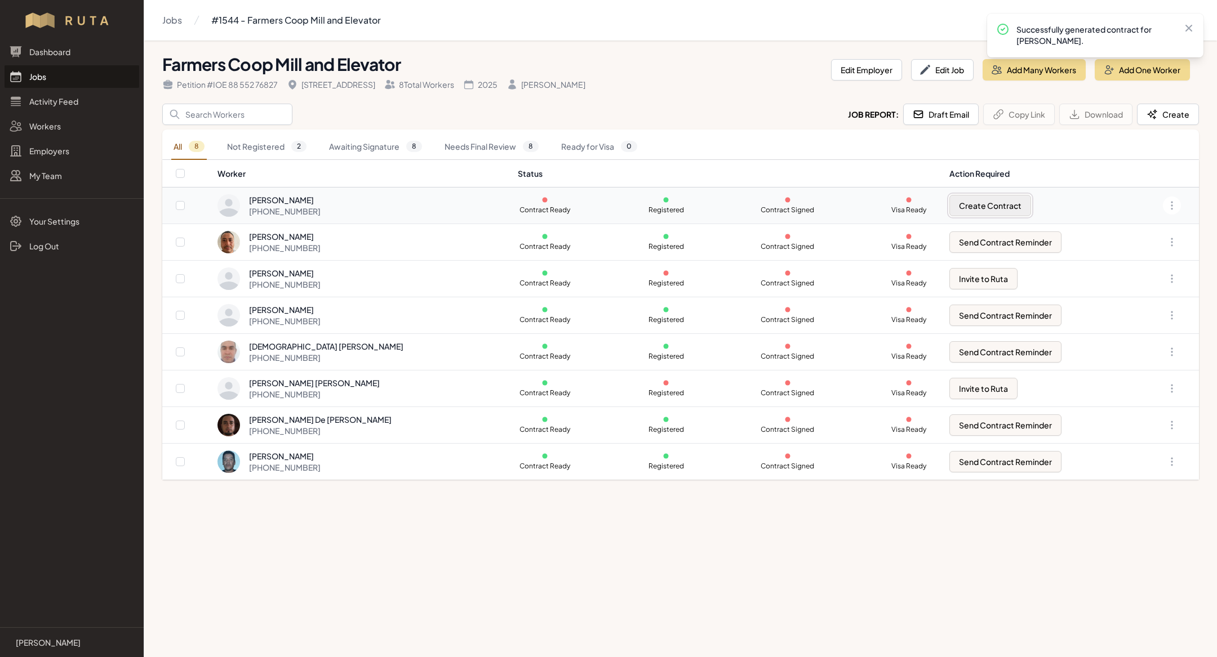
click at [975, 206] on button "Create Contract" at bounding box center [990, 205] width 82 height 21
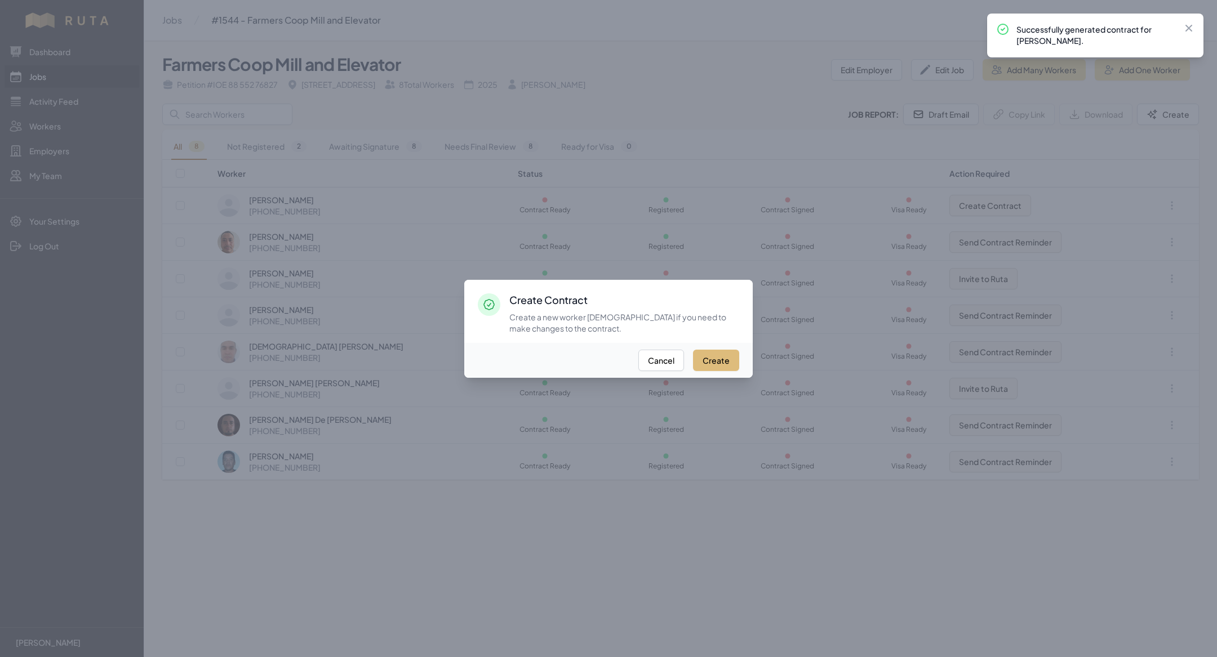
click at [717, 364] on button "Create" at bounding box center [716, 360] width 46 height 21
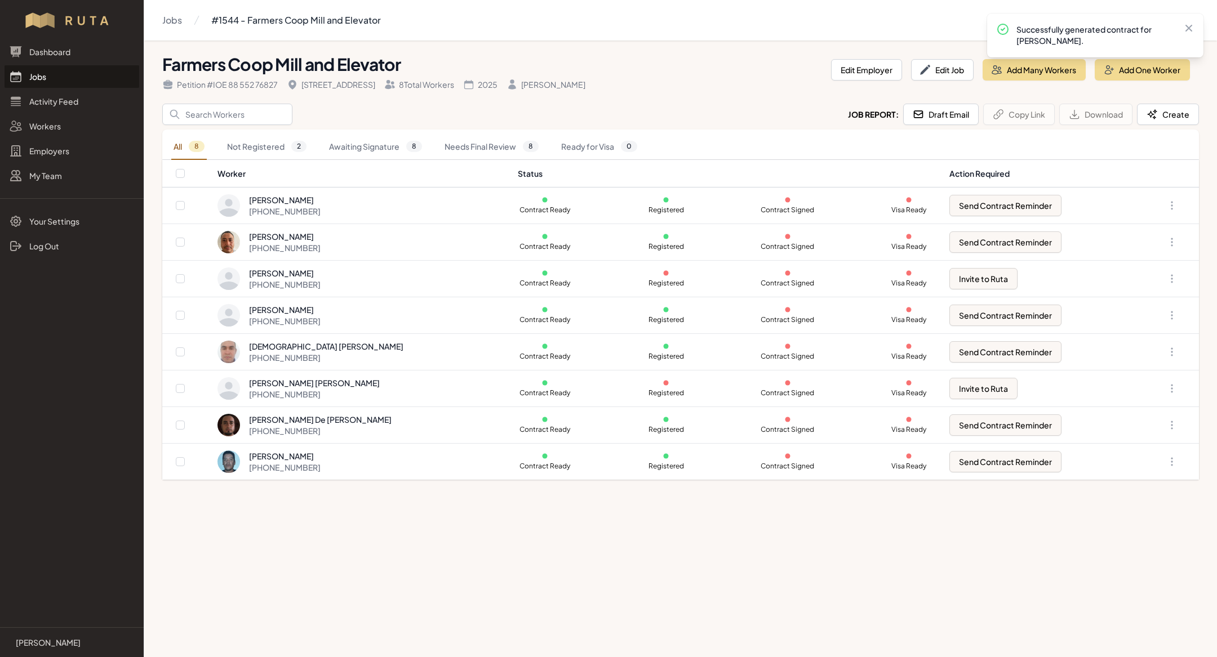
click at [184, 172] on th at bounding box center [189, 174] width 55 height 28
click at [176, 176] on input "checkbox" at bounding box center [180, 173] width 9 height 9
checkbox input "true"
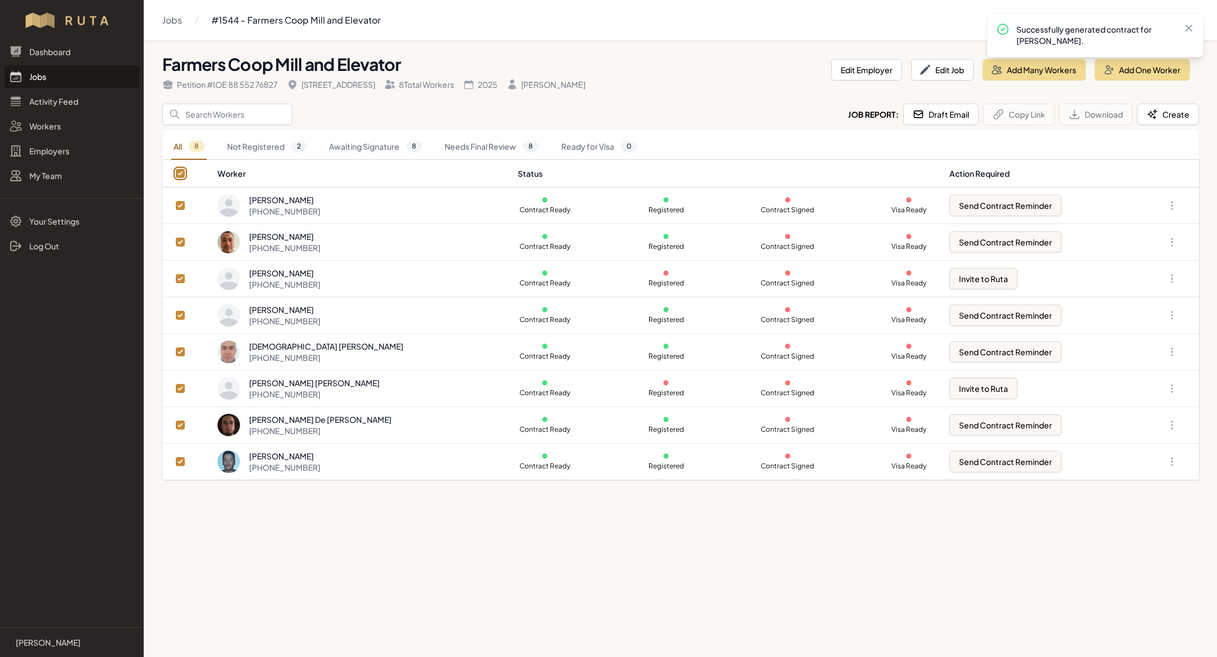
checkbox input "true"
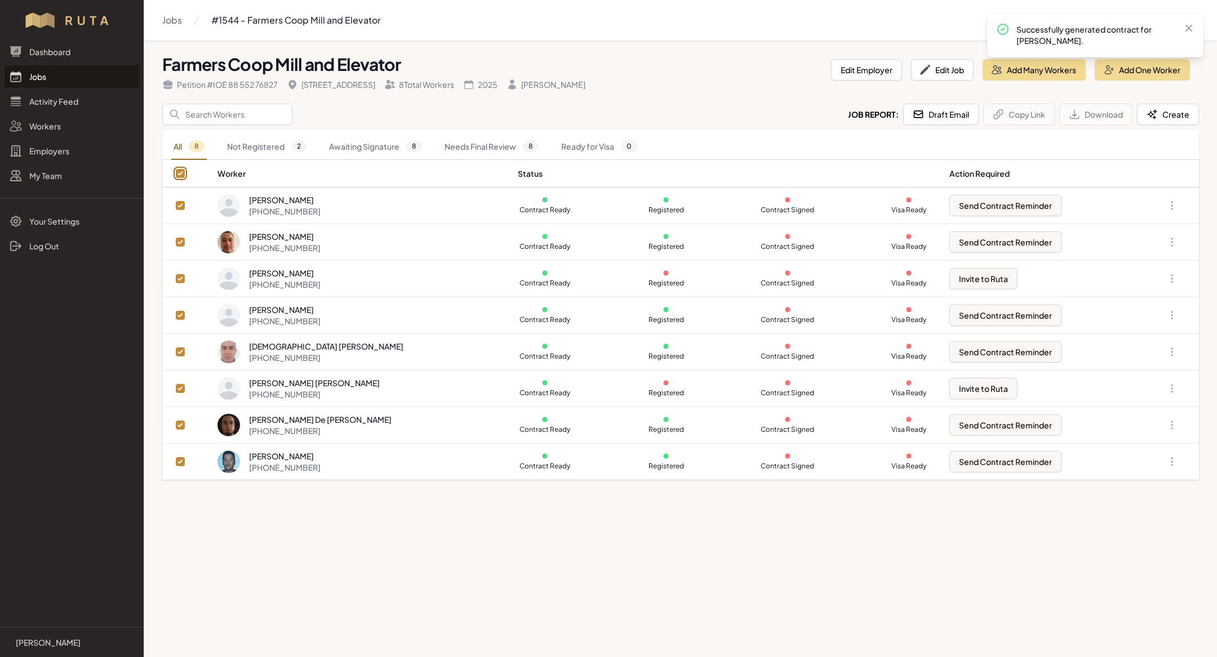
checkbox input "true"
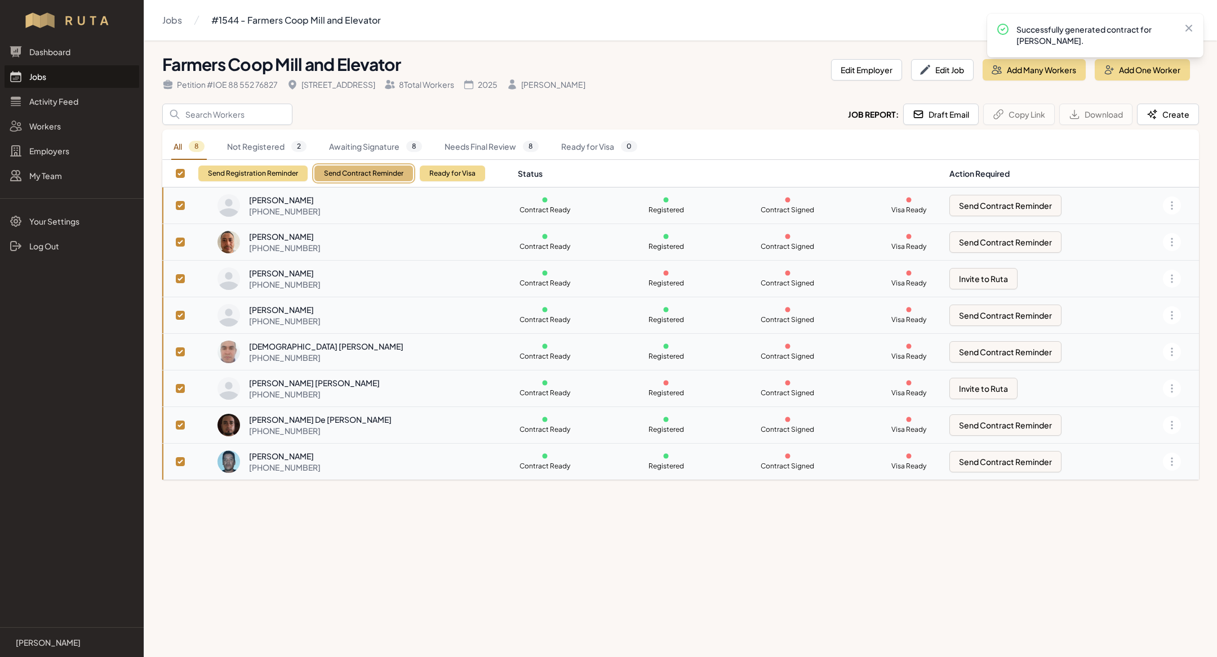
click at [336, 169] on button "Send Contract Reminder" at bounding box center [363, 174] width 99 height 16
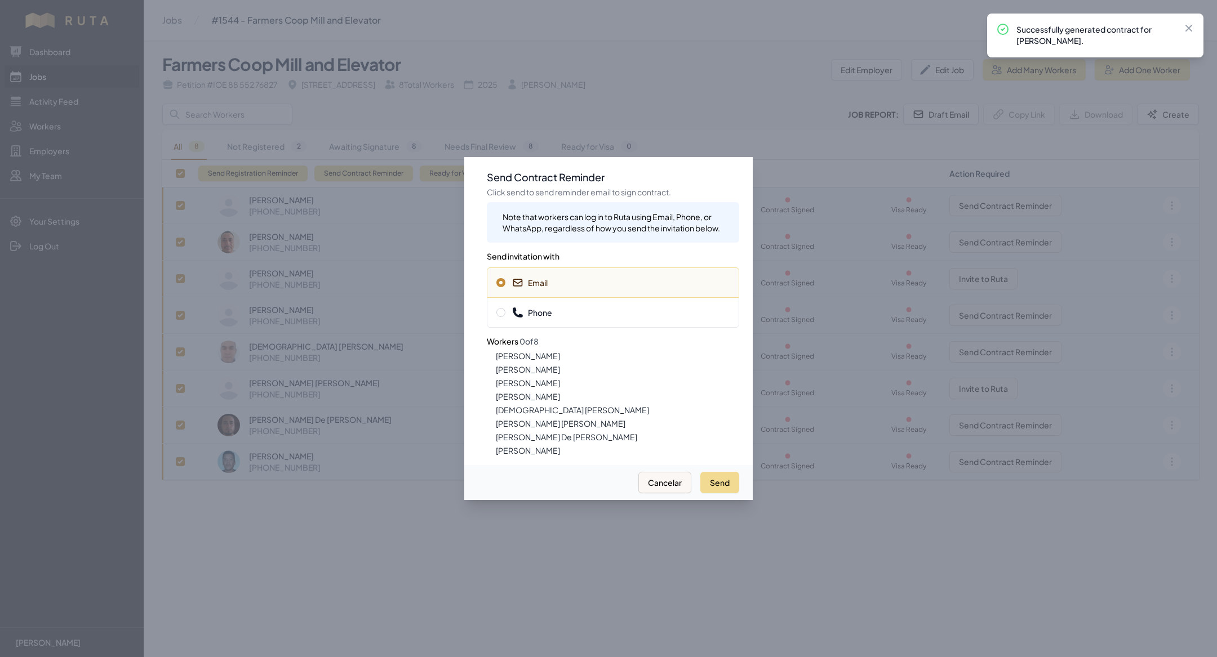
click at [576, 322] on div "Phone" at bounding box center [613, 312] width 252 height 30
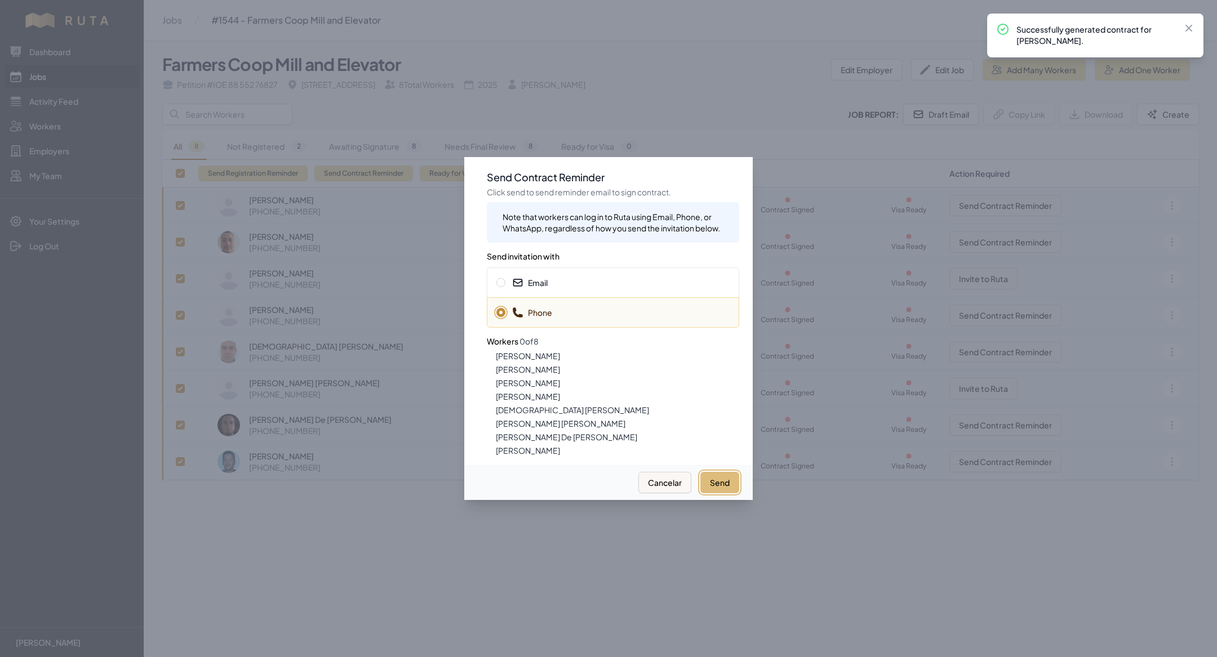
click at [723, 478] on button "Send" at bounding box center [719, 482] width 39 height 21
click at [522, 282] on icon at bounding box center [517, 282] width 11 height 11
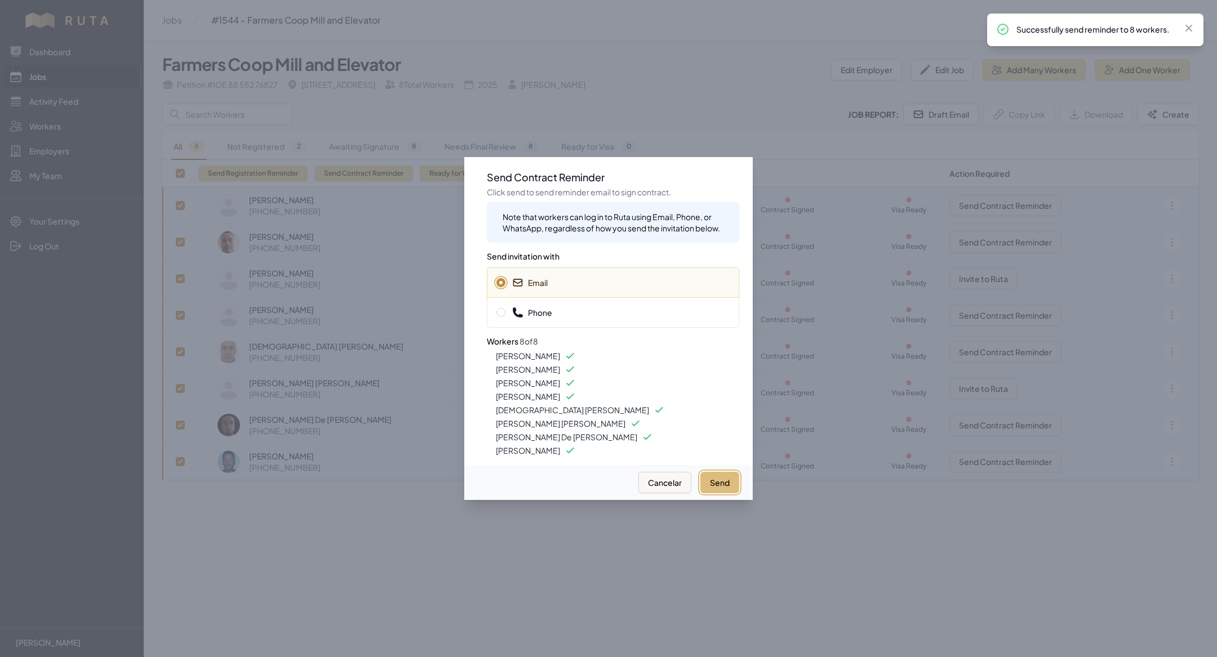
click at [718, 472] on button "Send" at bounding box center [719, 482] width 39 height 21
click at [390, 125] on div at bounding box center [608, 328] width 1217 height 657
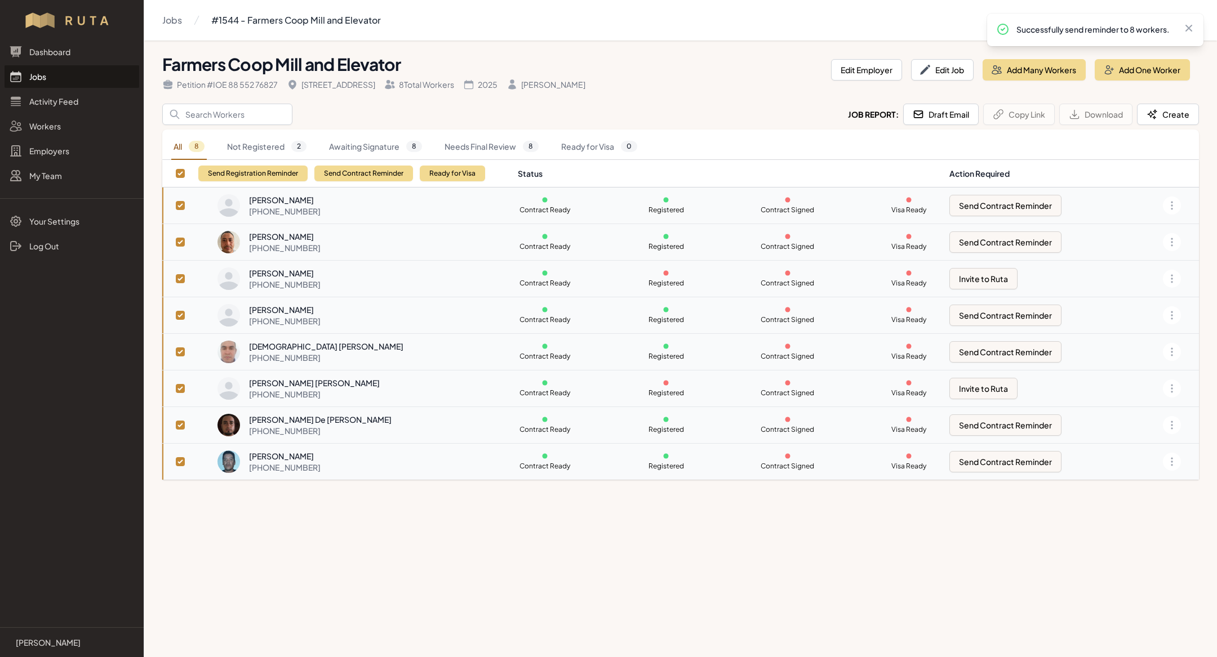
click at [64, 78] on link "Jobs" at bounding box center [72, 76] width 135 height 23
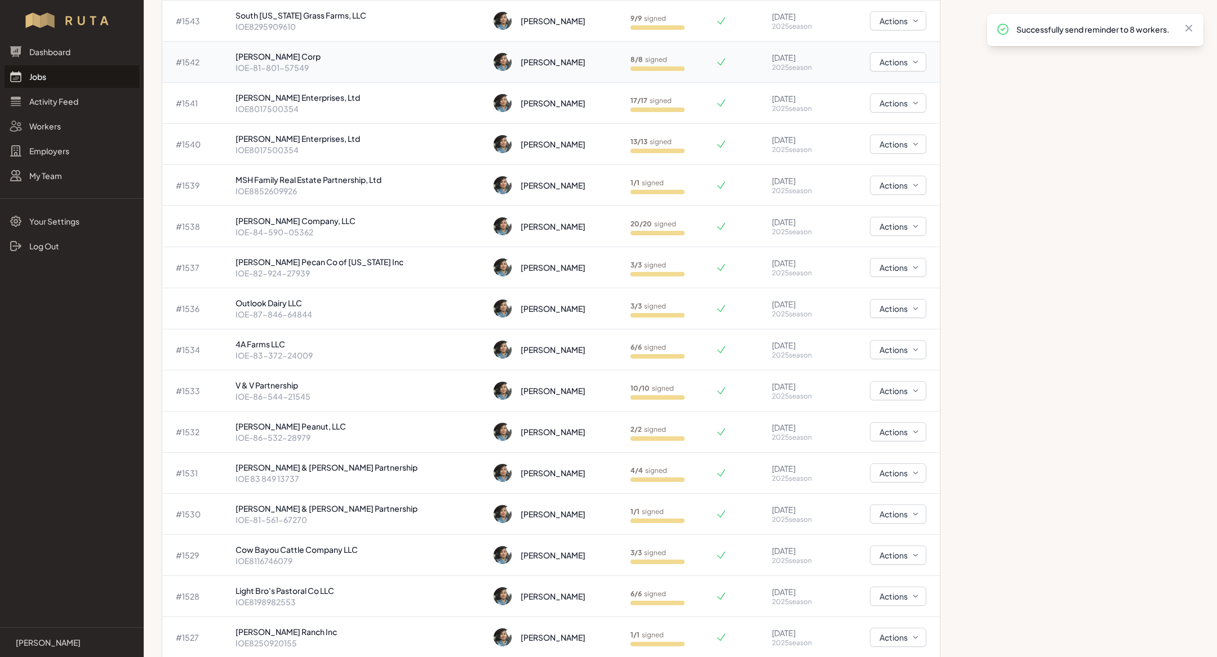
scroll to position [263, 0]
